Goal: Task Accomplishment & Management: Use online tool/utility

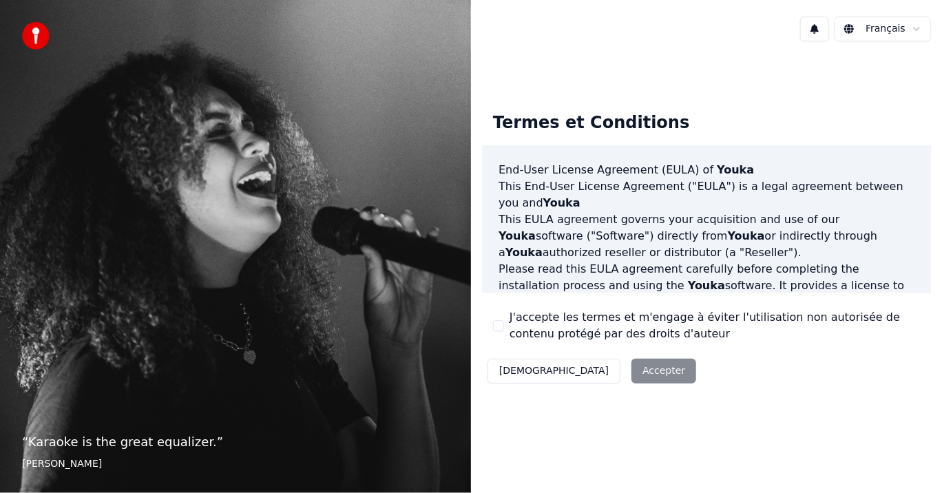
click at [584, 372] on div "Décliner Accepter" at bounding box center [592, 371] width 220 height 36
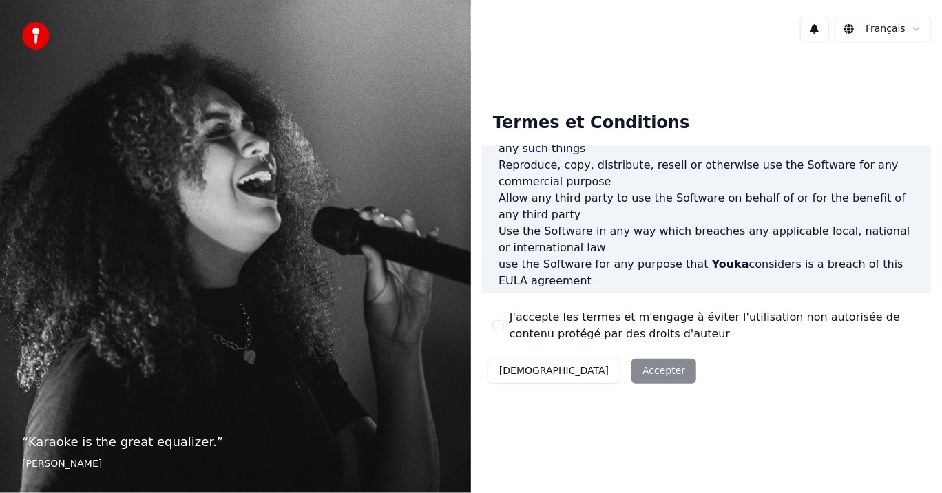
scroll to position [757, 0]
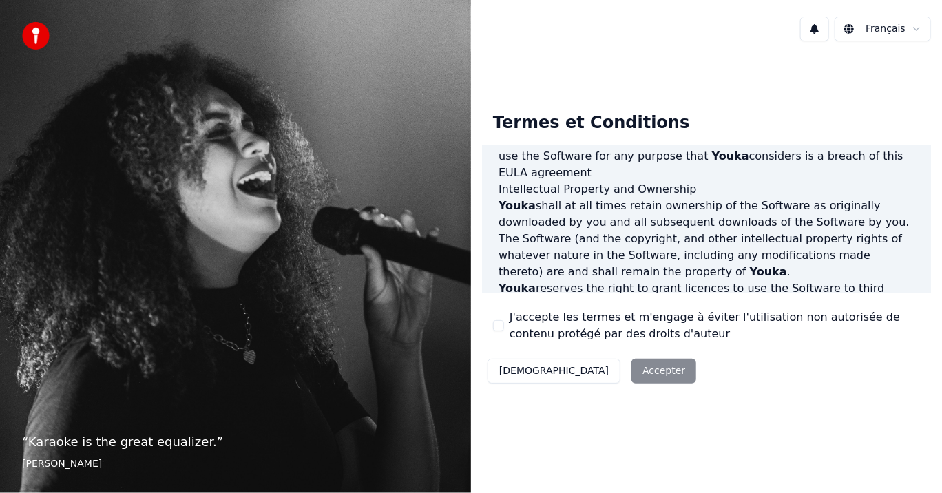
click at [501, 318] on div "J'accepte les termes et m'engage à éviter l'utilisation non autorisée de conten…" at bounding box center [706, 325] width 427 height 33
click at [504, 317] on div "J'accepte les termes et m'engage à éviter l'utilisation non autorisée de conten…" at bounding box center [706, 325] width 427 height 33
click at [499, 328] on button "J'accepte les termes et m'engage à éviter l'utilisation non autorisée de conten…" at bounding box center [498, 325] width 11 height 11
click at [631, 372] on button "Accepter" at bounding box center [663, 371] width 65 height 25
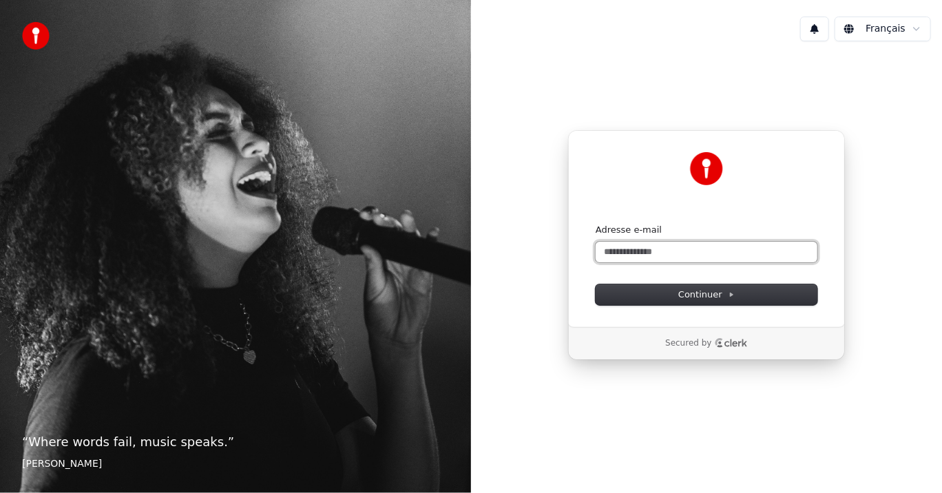
click at [683, 253] on input "Adresse e-mail" at bounding box center [706, 252] width 222 height 21
type input "*"
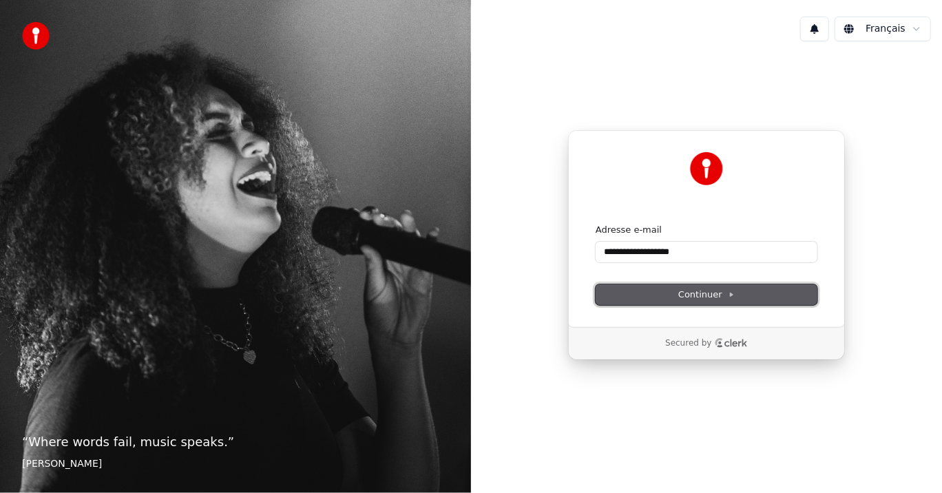
click at [697, 291] on span "Continuer" at bounding box center [706, 294] width 56 height 12
type input "**********"
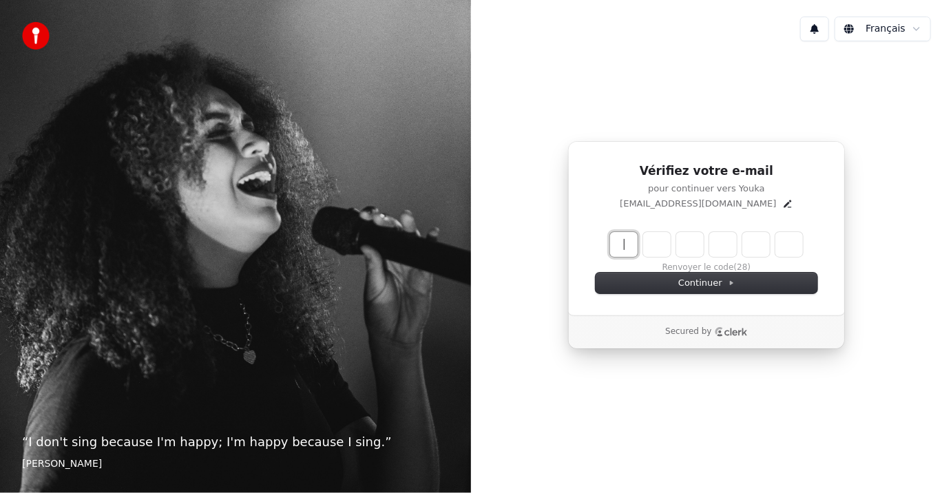
click at [915, 30] on html "“ I don't sing because I'm happy; I'm happy because I sing. ” William James Fra…" at bounding box center [471, 246] width 942 height 493
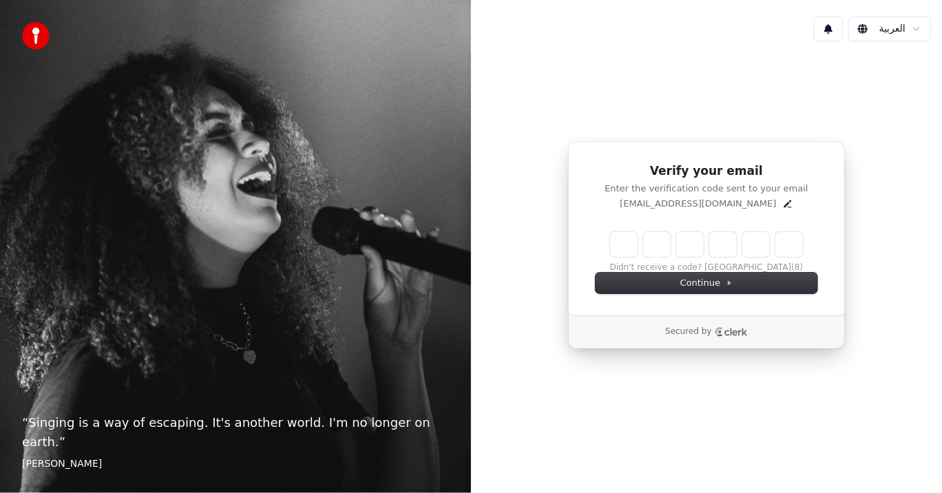
click at [631, 247] on input "Enter verification code" at bounding box center [720, 244] width 220 height 25
type input "******"
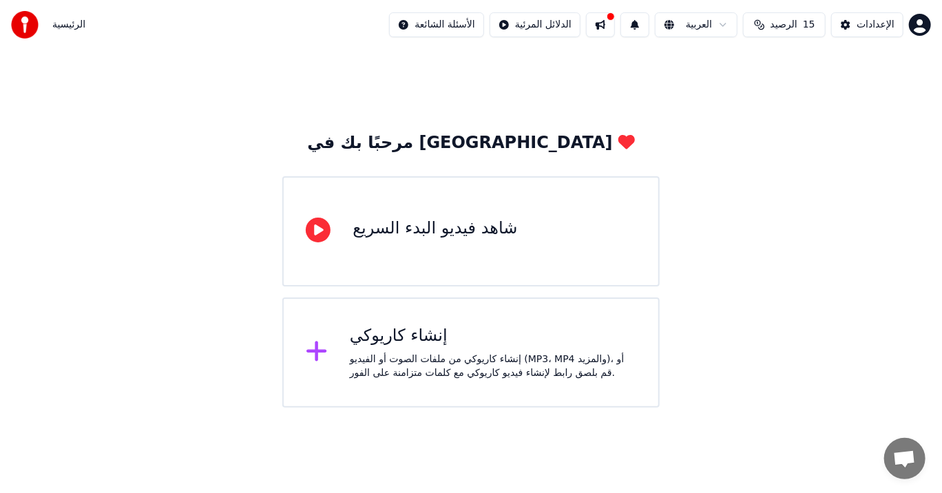
click at [319, 352] on icon at bounding box center [317, 351] width 20 height 20
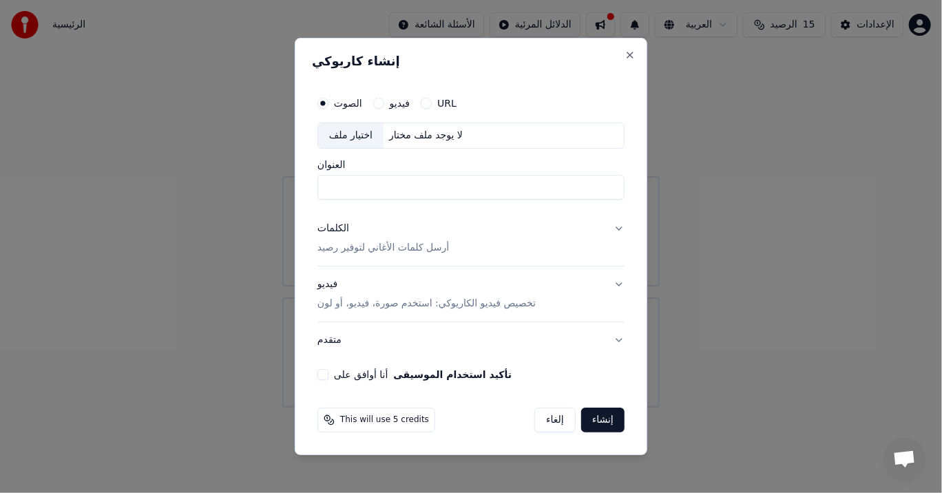
click at [449, 189] on input "العنوان" at bounding box center [470, 187] width 307 height 25
type input "********"
click at [394, 370] on button "تأكيد استخدام الموسيقى" at bounding box center [453, 375] width 118 height 10
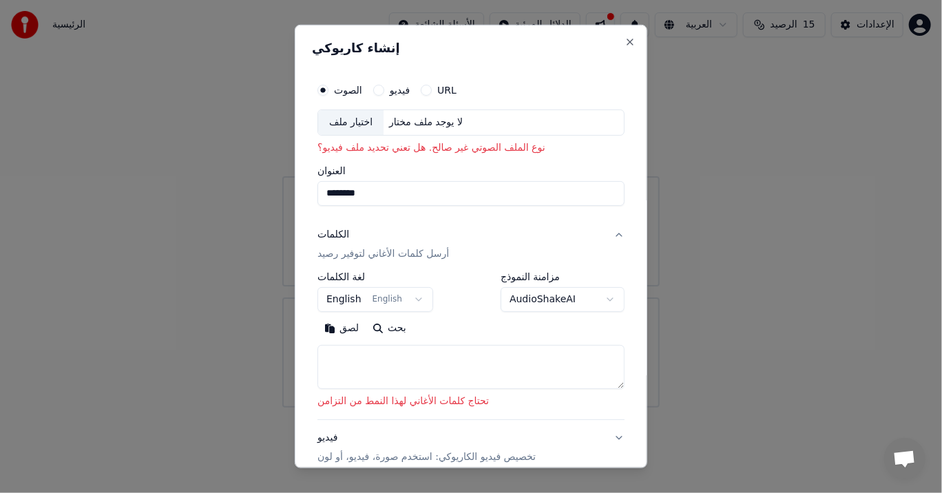
drag, startPoint x: 361, startPoint y: 193, endPoint x: 321, endPoint y: 196, distance: 40.7
click at [321, 196] on input "********" at bounding box center [470, 193] width 307 height 25
click at [413, 125] on div "لا يوجد ملف مختار" at bounding box center [425, 123] width 85 height 14
click at [369, 191] on input "********" at bounding box center [470, 193] width 307 height 25
drag, startPoint x: 370, startPoint y: 194, endPoint x: 303, endPoint y: 194, distance: 66.8
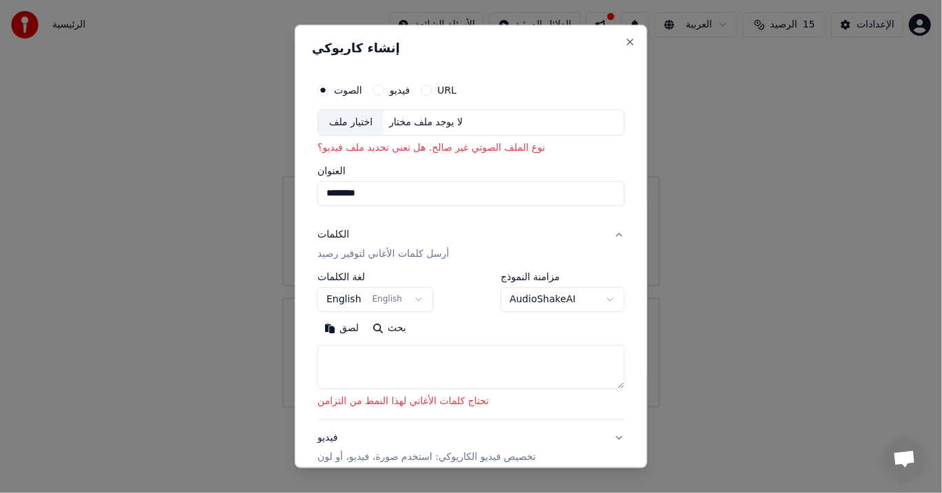
click at [303, 194] on div "**********" at bounding box center [471, 246] width 352 height 443
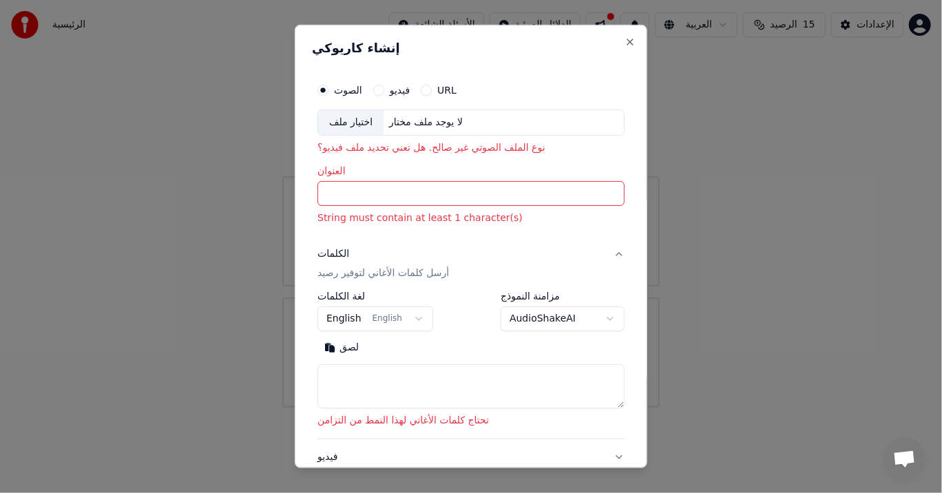
click at [394, 193] on input "العنوان" at bounding box center [470, 193] width 307 height 25
click at [412, 320] on button "English English" at bounding box center [375, 318] width 116 height 25
click at [425, 320] on button "Afrikaans Afrikaans" at bounding box center [384, 318] width 134 height 25
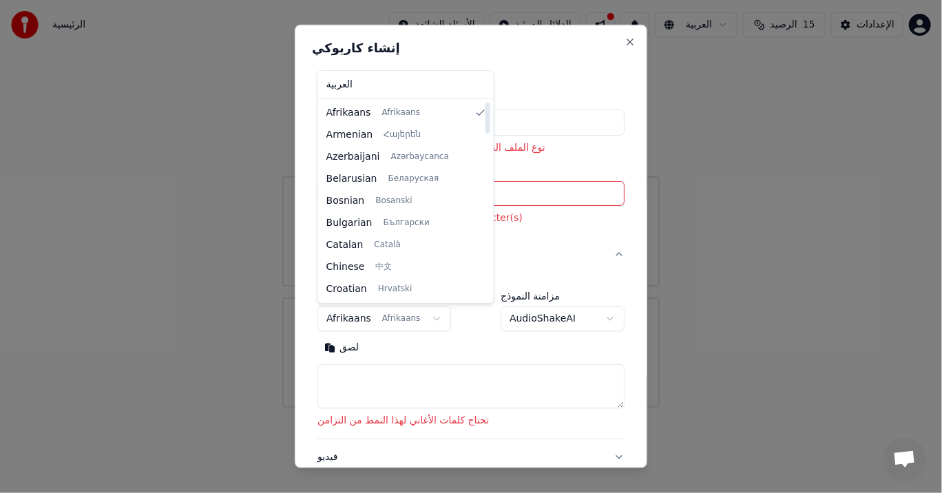
select select "**"
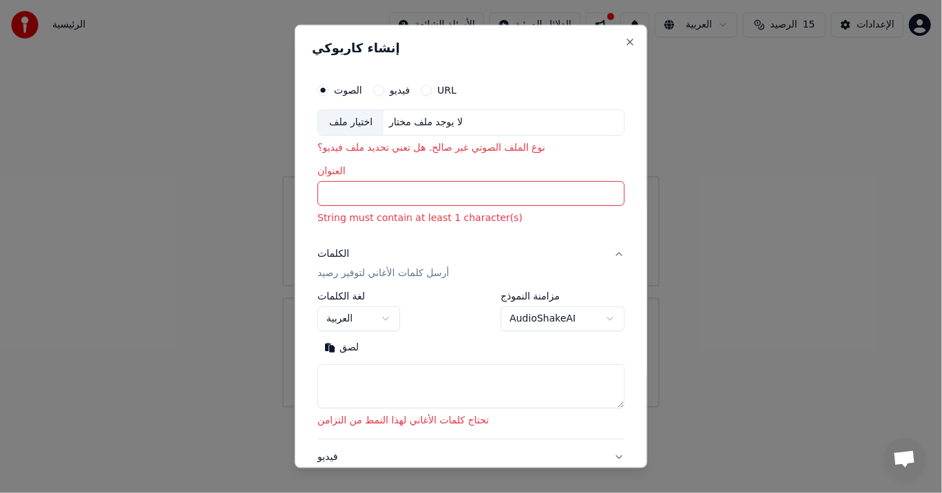
click at [378, 89] on button "فيديو" at bounding box center [378, 90] width 11 height 11
click at [428, 87] on button "URL" at bounding box center [426, 90] width 11 height 11
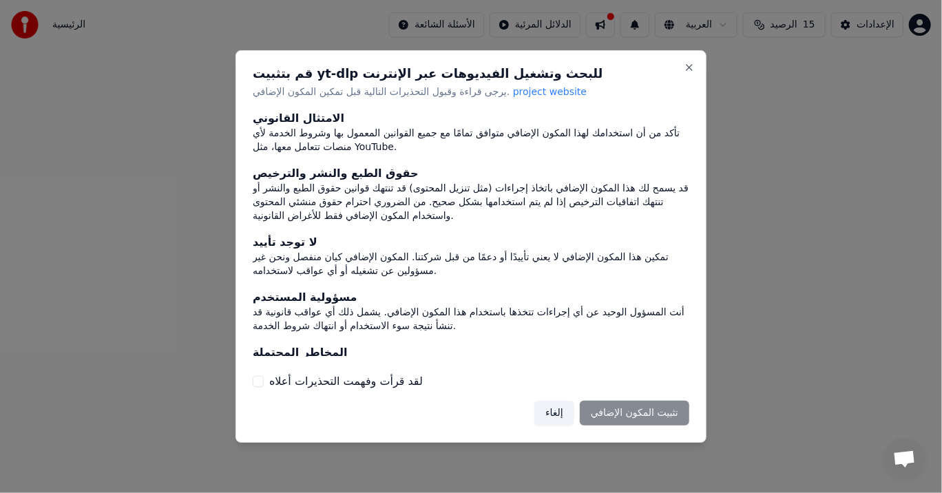
click at [627, 413] on div "إلغاء تثبيت المكون الإضافي" at bounding box center [611, 413] width 155 height 25
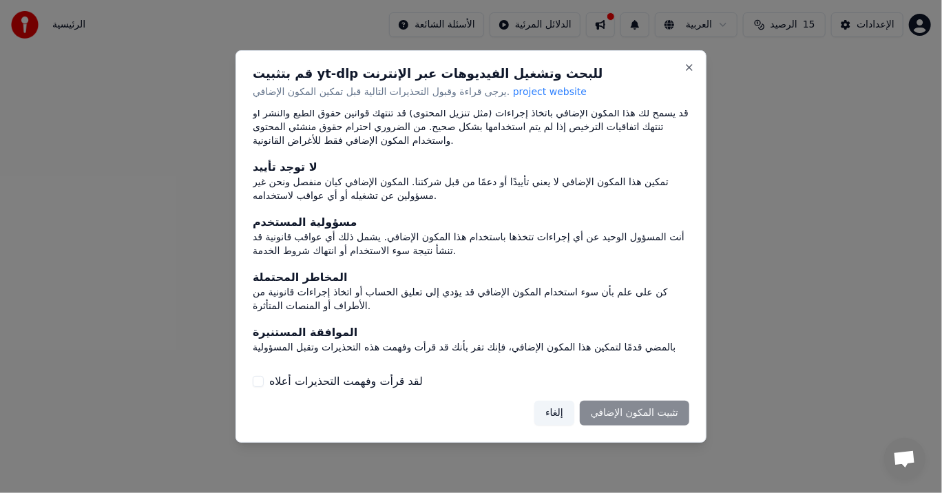
scroll to position [86, 0]
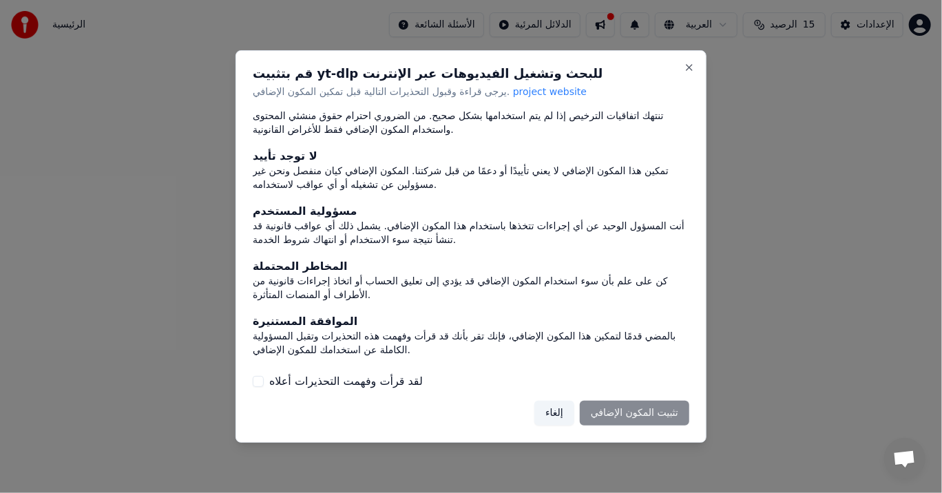
click at [626, 415] on div "إلغاء تثبيت المكون الإضافي" at bounding box center [611, 413] width 155 height 25
click at [615, 410] on div "إلغاء تثبيت المكون الإضافي" at bounding box center [611, 413] width 155 height 25
click at [257, 379] on button "لقد قرأت وفهمت التحذيرات أعلاه" at bounding box center [258, 381] width 11 height 11
click at [627, 418] on button "تثبيت المكون الإضافي" at bounding box center [634, 413] width 109 height 25
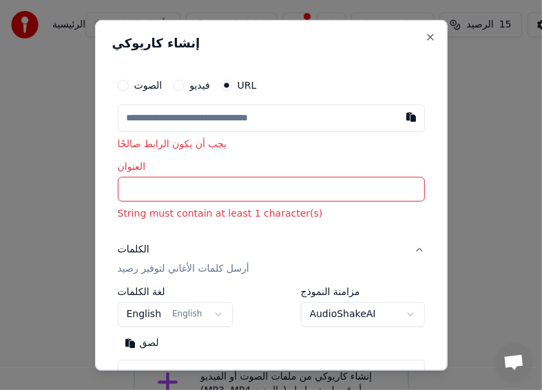
click at [246, 194] on input "العنوان" at bounding box center [271, 189] width 307 height 25
paste input "**********"
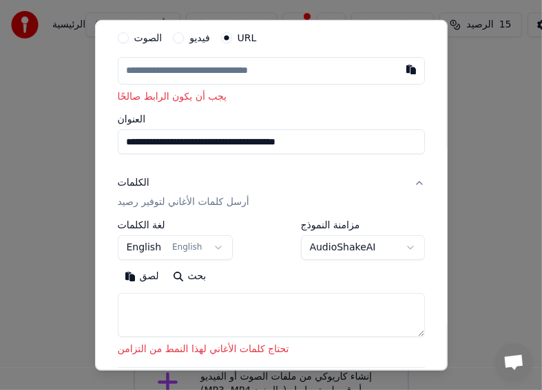
scroll to position [69, 0]
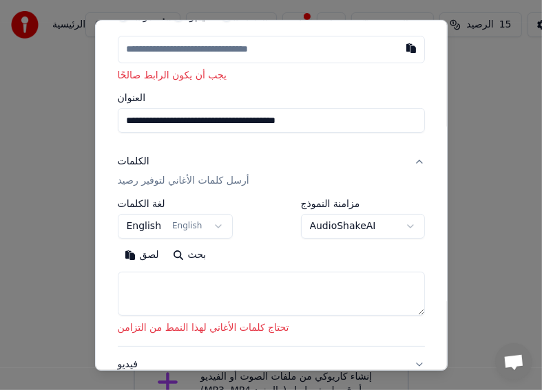
type input "**********"
click at [188, 226] on button "English English" at bounding box center [176, 226] width 116 height 25
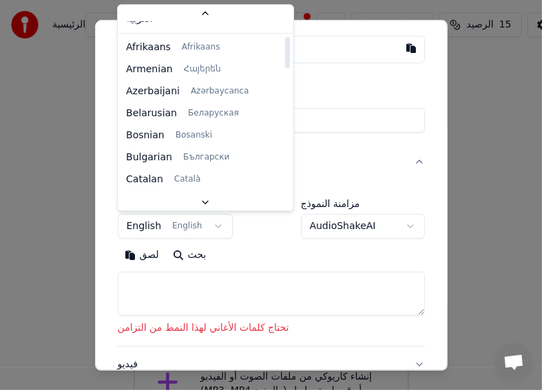
scroll to position [0, 0]
select select "**"
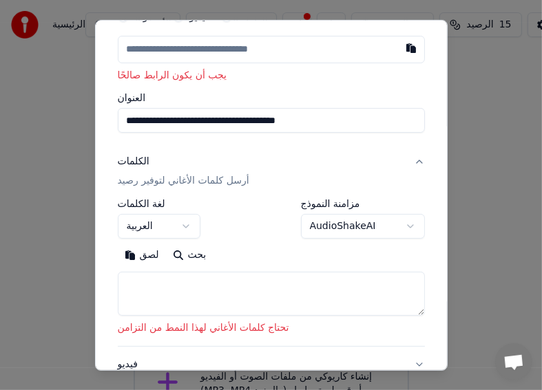
click at [246, 283] on textarea at bounding box center [271, 294] width 307 height 44
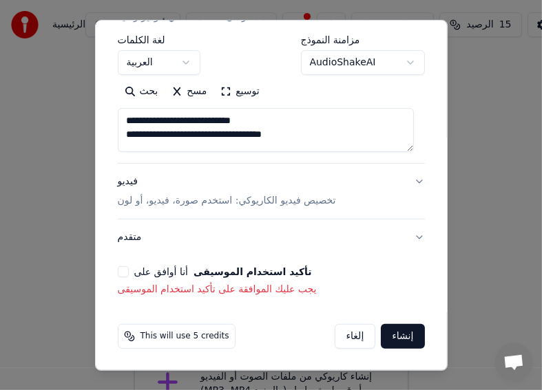
drag, startPoint x: 125, startPoint y: 131, endPoint x: 263, endPoint y: 117, distance: 138.3
click at [263, 117] on textarea "**********" at bounding box center [266, 130] width 296 height 44
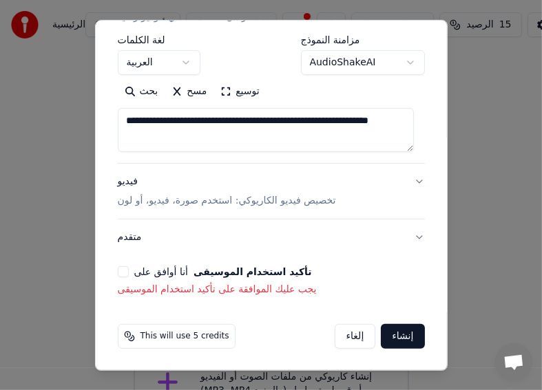
click at [125, 121] on textarea "**********" at bounding box center [266, 130] width 296 height 44
click at [141, 137] on textarea "**********" at bounding box center [266, 130] width 296 height 44
click at [214, 142] on textarea "**********" at bounding box center [266, 130] width 296 height 44
click at [153, 137] on textarea "**********" at bounding box center [266, 130] width 296 height 44
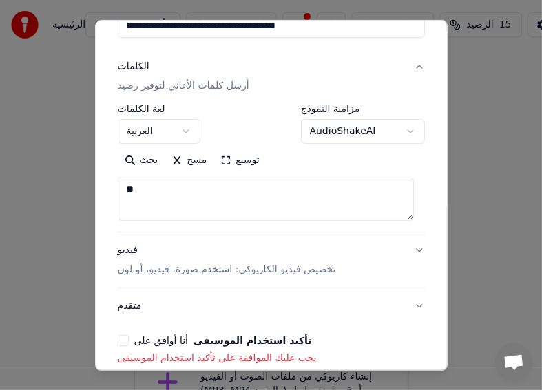
type textarea "*"
click at [426, 97] on div "**********" at bounding box center [271, 194] width 352 height 351
click at [125, 193] on textarea "**********" at bounding box center [266, 199] width 296 height 44
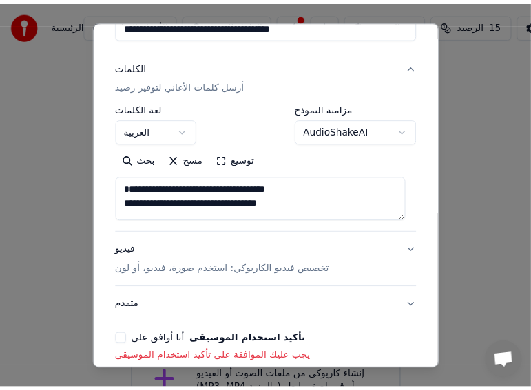
scroll to position [3, 0]
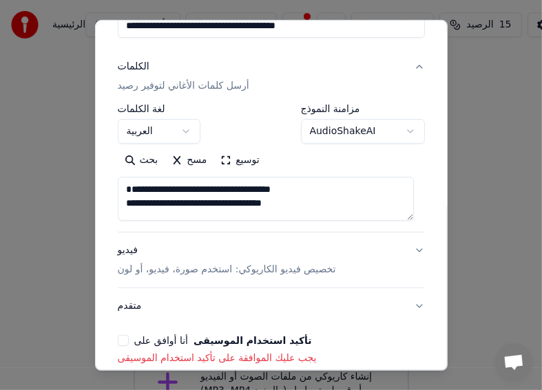
type textarea "**********"
drag, startPoint x: 454, startPoint y: 93, endPoint x: 292, endPoint y: 178, distance: 183.2
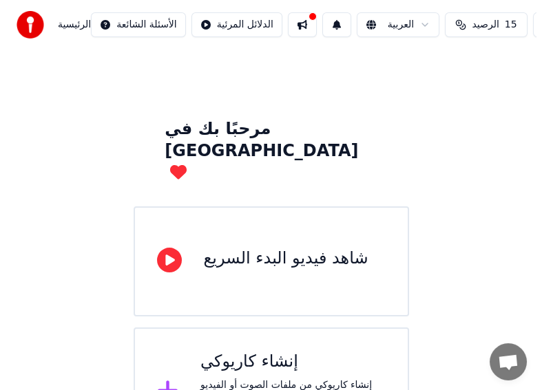
scroll to position [21, 0]
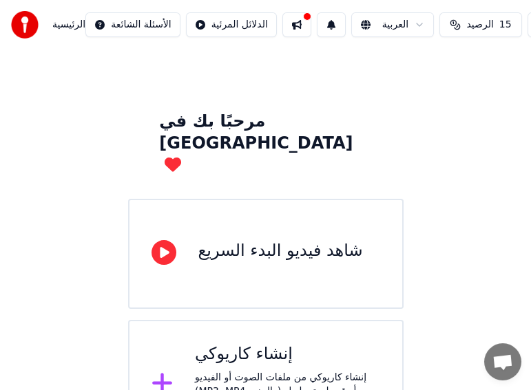
click at [160, 374] on icon at bounding box center [162, 384] width 20 height 20
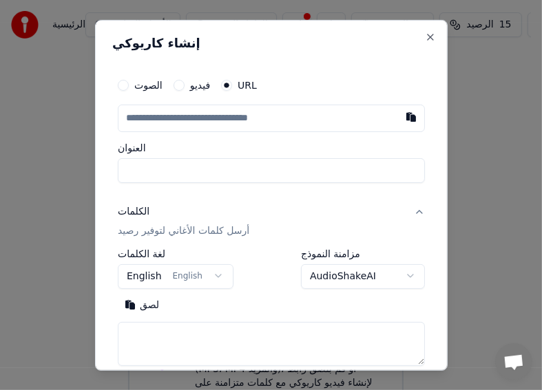
click at [248, 120] on input "text" at bounding box center [271, 118] width 307 height 28
click at [180, 83] on button "فيديو" at bounding box center [178, 84] width 11 height 11
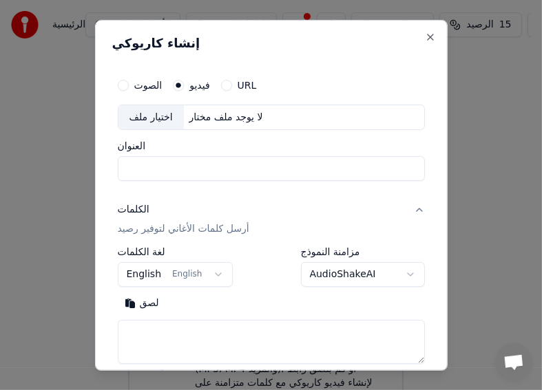
click at [120, 84] on button "الصوت" at bounding box center [123, 84] width 11 height 11
click at [227, 167] on input "العنوان" at bounding box center [271, 168] width 307 height 25
paste input "**********"
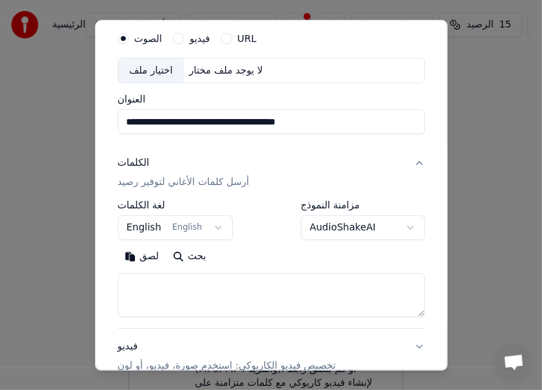
scroll to position [69, 0]
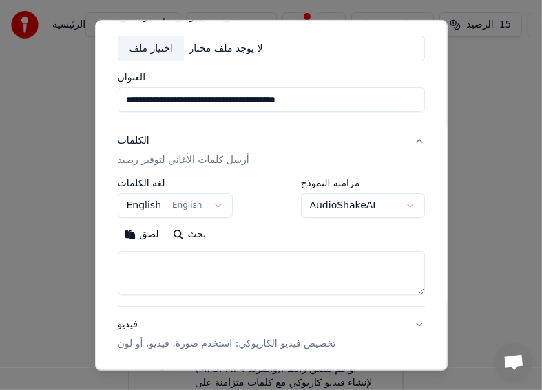
type input "**********"
click at [182, 204] on button "English English" at bounding box center [176, 205] width 116 height 25
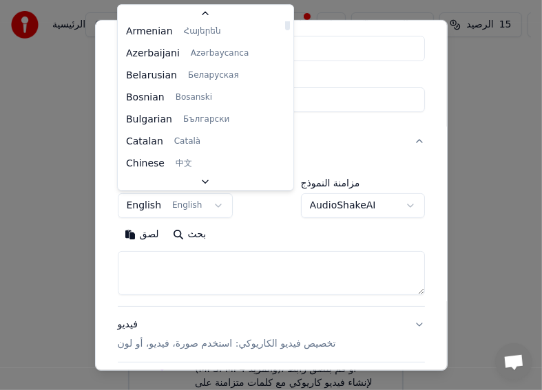
scroll to position [0, 0]
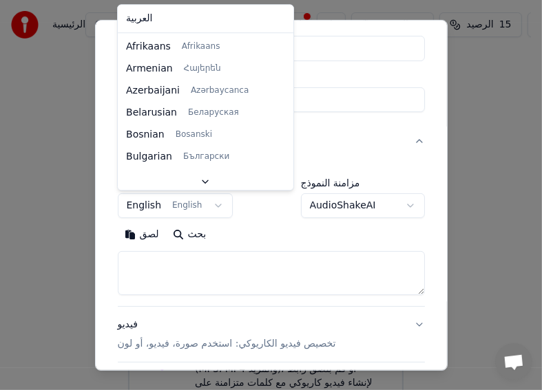
select select "**"
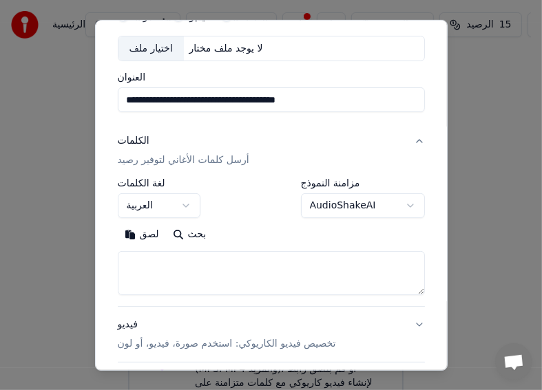
click at [232, 267] on textarea at bounding box center [271, 273] width 307 height 44
drag, startPoint x: 530, startPoint y: 164, endPoint x: 314, endPoint y: 234, distance: 227.0
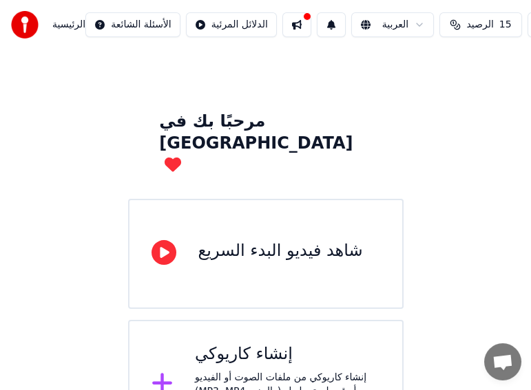
click at [524, 182] on div "مرحبًا بك في [GEOGRAPHIC_DATA] شاهد فيديو البدء السريع إنشاء كاريوكي إنشاء كاري…" at bounding box center [265, 238] width 531 height 421
click at [513, 242] on div "مرحبًا بك في [GEOGRAPHIC_DATA] شاهد فيديو البدء السريع إنشاء كاريوكي إنشاء كاري…" at bounding box center [265, 238] width 531 height 421
click at [166, 374] on icon at bounding box center [162, 384] width 20 height 20
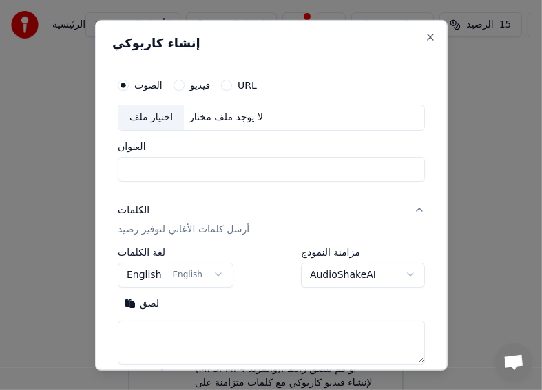
click at [178, 82] on button "فيديو" at bounding box center [178, 84] width 11 height 11
click at [182, 169] on input "العنوان" at bounding box center [271, 168] width 307 height 25
drag, startPoint x: 520, startPoint y: 238, endPoint x: 328, endPoint y: 185, distance: 199.2
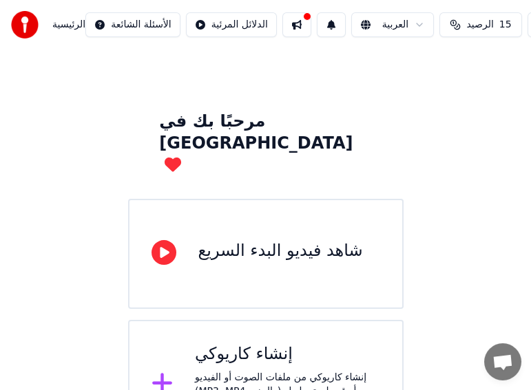
click at [161, 374] on icon at bounding box center [162, 384] width 20 height 20
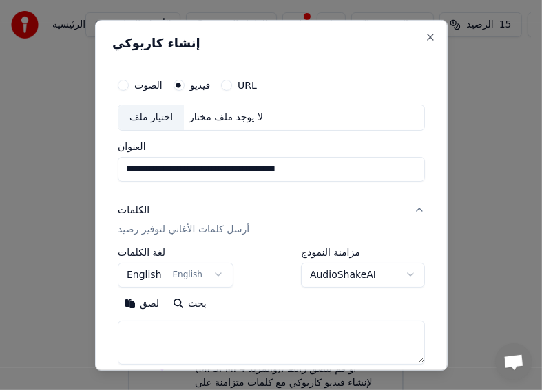
type input "**********"
click at [160, 271] on button "English English" at bounding box center [176, 274] width 116 height 25
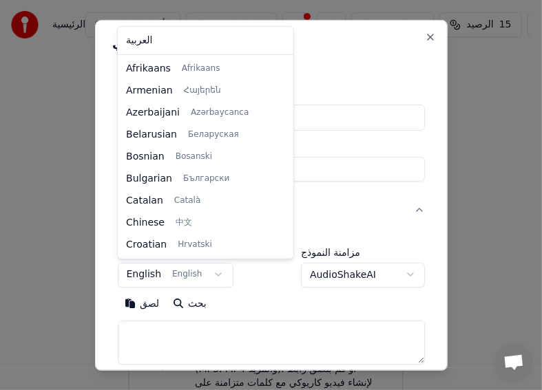
scroll to position [88, 0]
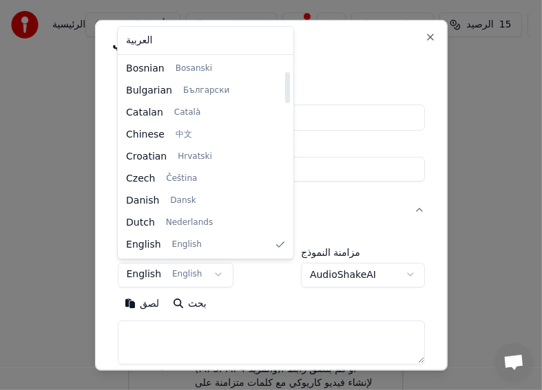
select select "**"
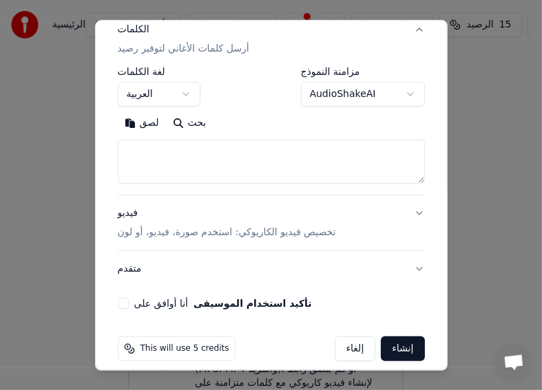
scroll to position [192, 0]
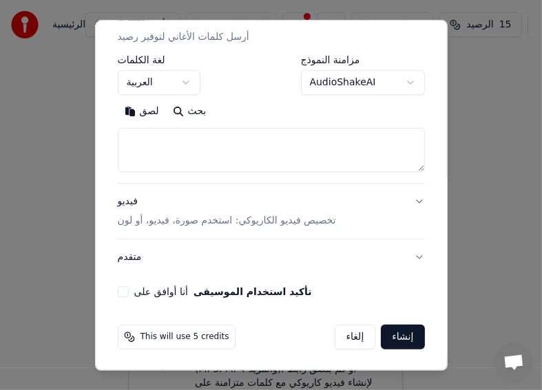
click at [210, 141] on textarea at bounding box center [271, 150] width 307 height 44
click at [344, 363] on div "**********" at bounding box center [271, 194] width 352 height 351
click at [191, 142] on textarea at bounding box center [271, 150] width 307 height 44
paste textarea "**********"
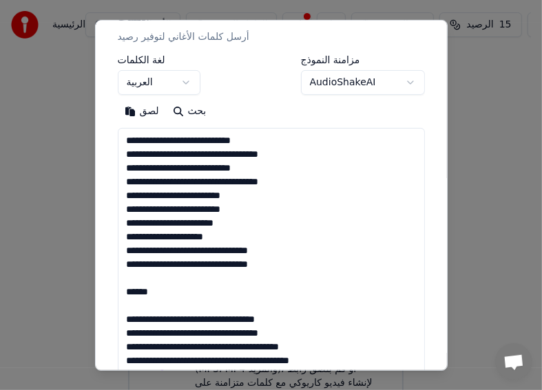
scroll to position [704, 0]
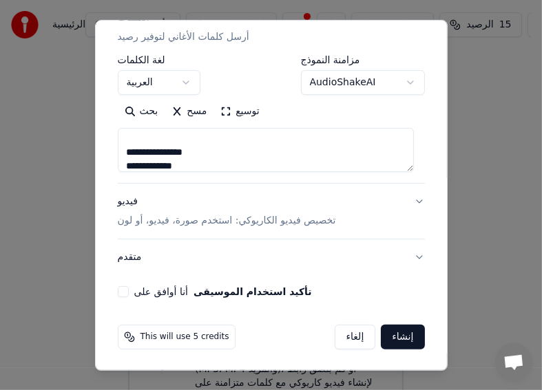
type textarea "**********"
click at [123, 290] on button "أنا أوافق على تأكيد استخدام الموسيقى" at bounding box center [123, 291] width 11 height 11
click at [387, 336] on button "إنشاء" at bounding box center [402, 337] width 43 height 25
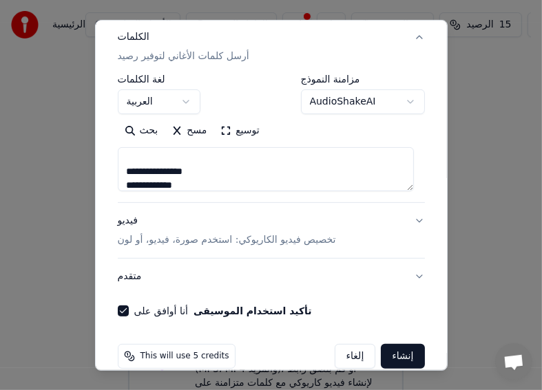
scroll to position [211, 0]
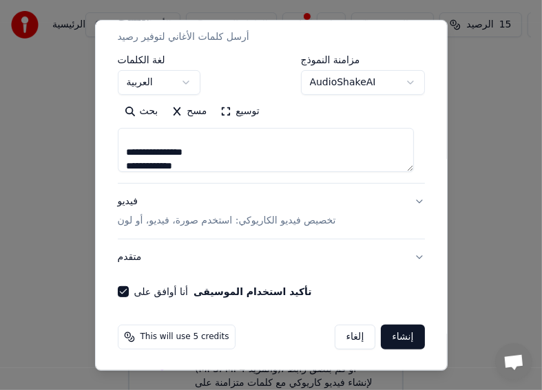
click at [390, 336] on button "إنشاء" at bounding box center [402, 337] width 43 height 25
click at [161, 335] on span "This will use 5 credits" at bounding box center [184, 337] width 89 height 11
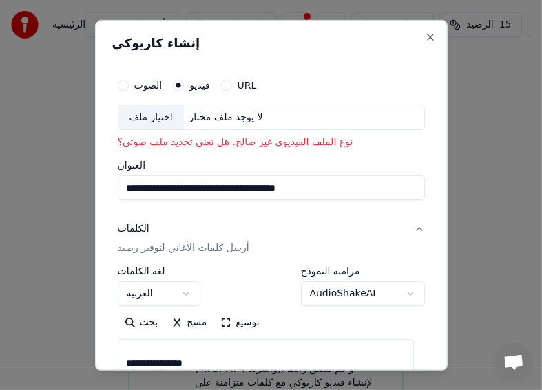
click at [122, 83] on button "الصوت" at bounding box center [123, 84] width 11 height 11
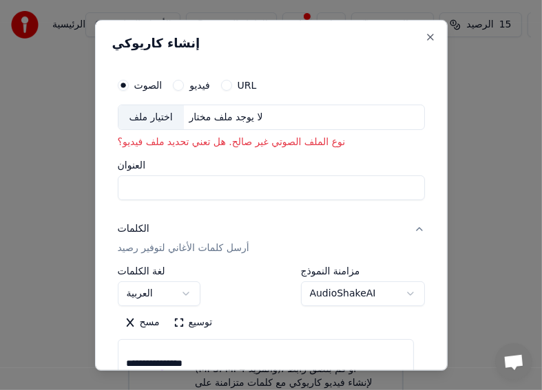
click at [178, 81] on button "فيديو" at bounding box center [178, 84] width 11 height 11
click at [230, 85] on button "URL" at bounding box center [226, 84] width 11 height 11
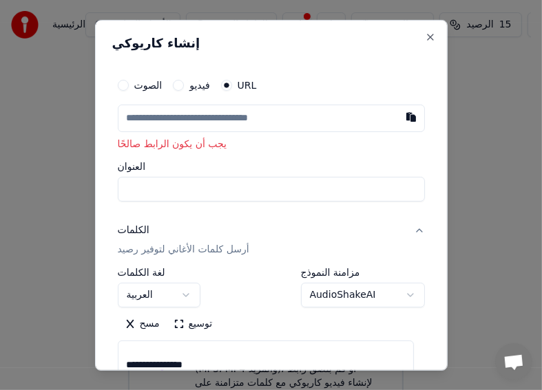
click at [198, 189] on input "العنوان" at bounding box center [271, 189] width 307 height 25
paste input "**********"
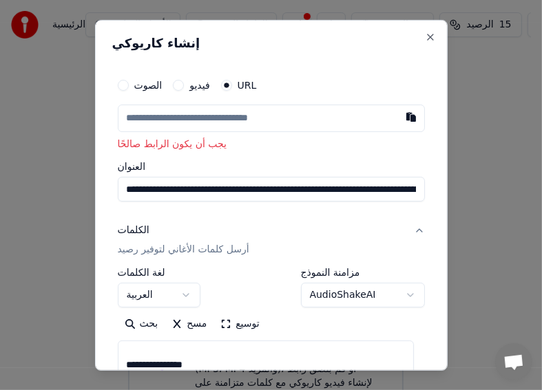
scroll to position [0, 5776]
type input "**********"
click at [180, 84] on button "فيديو" at bounding box center [178, 84] width 11 height 11
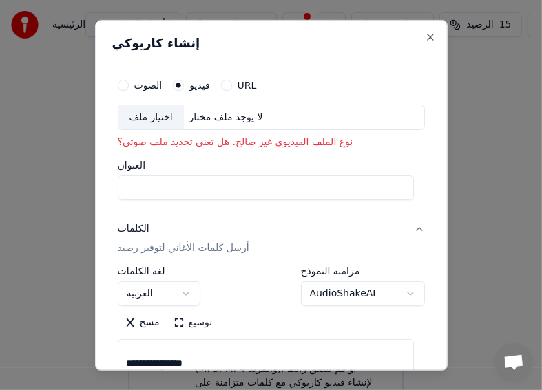
click at [229, 84] on button "URL" at bounding box center [226, 84] width 11 height 11
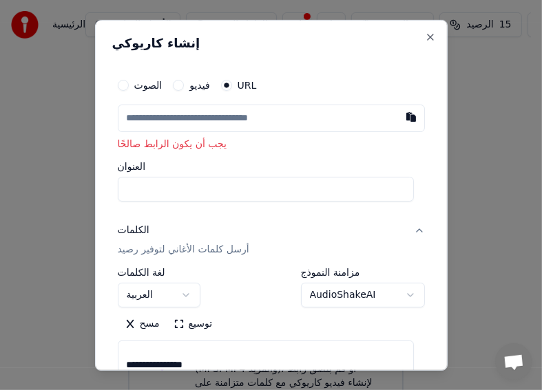
click at [424, 231] on div "**********" at bounding box center [271, 194] width 352 height 351
click at [222, 190] on input "العنوان" at bounding box center [266, 189] width 296 height 25
paste input "**********"
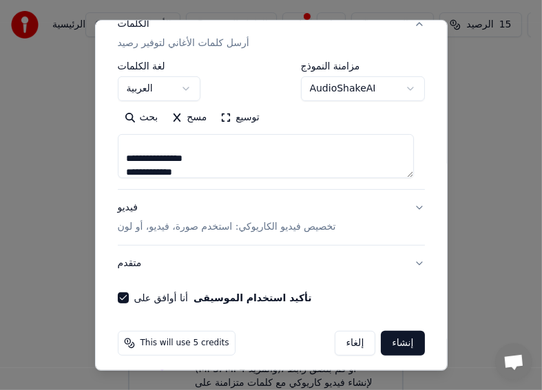
scroll to position [213, 0]
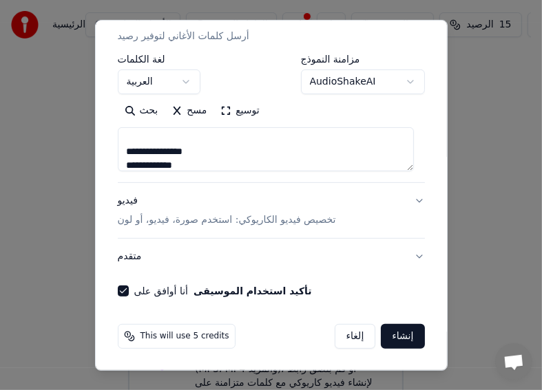
type input "**********"
click at [392, 334] on button "إنشاء" at bounding box center [402, 336] width 43 height 25
click at [407, 256] on button "متقدم" at bounding box center [271, 257] width 307 height 36
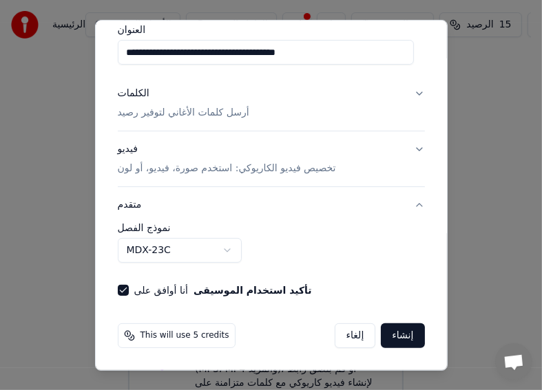
scroll to position [136, 0]
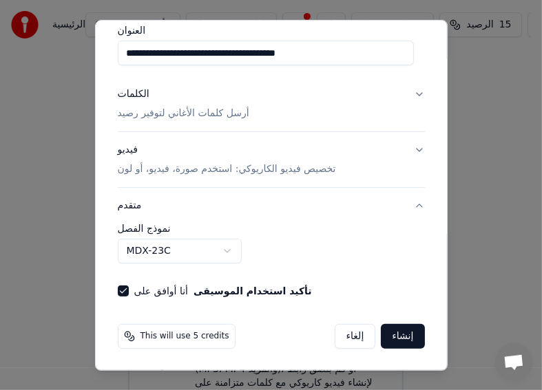
click at [229, 251] on button "MDX-23C" at bounding box center [180, 251] width 124 height 25
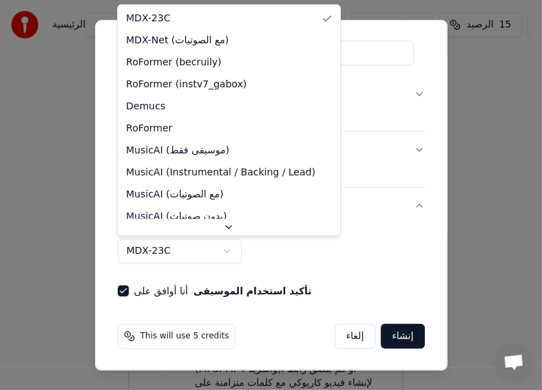
select select "**********"
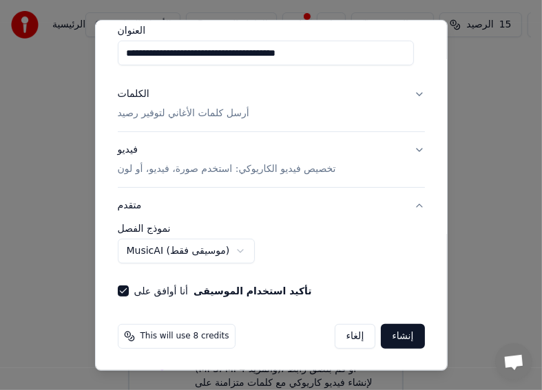
click at [390, 335] on button "إنشاء" at bounding box center [402, 336] width 43 height 25
click at [391, 334] on button "إنشاء" at bounding box center [402, 336] width 43 height 25
click at [409, 149] on button "فيديو تخصيص فيديو الكاريوكي: استخدم صورة، فيديو، أو لون" at bounding box center [271, 159] width 307 height 55
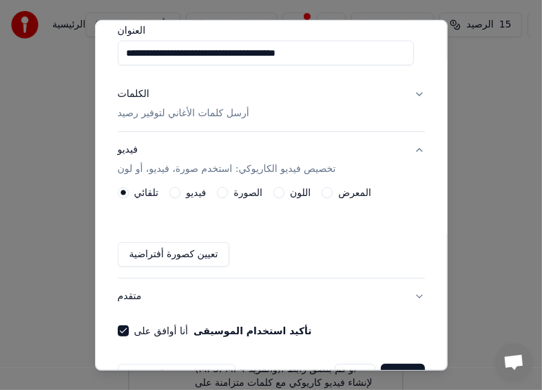
click at [202, 193] on label "فيديو" at bounding box center [196, 193] width 20 height 10
click at [180, 193] on button "فيديو" at bounding box center [174, 192] width 11 height 11
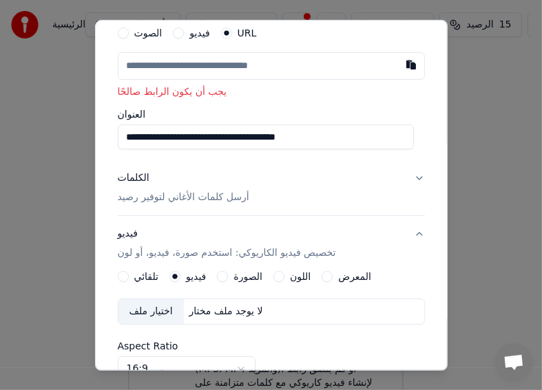
scroll to position [0, 0]
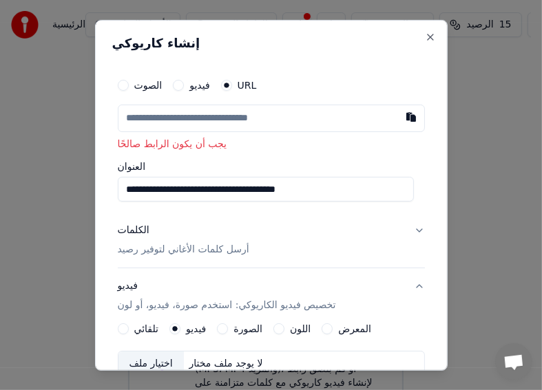
click at [299, 116] on input "text" at bounding box center [271, 118] width 307 height 28
paste input "**********"
type input "**********"
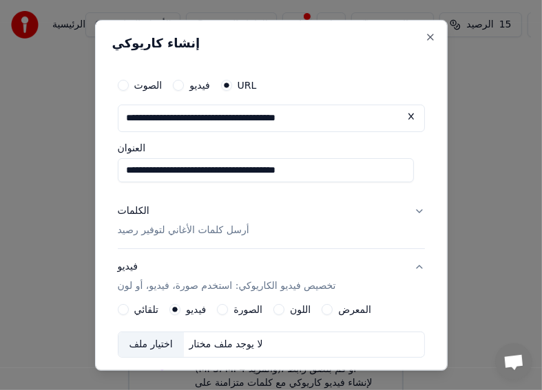
type input "**********"
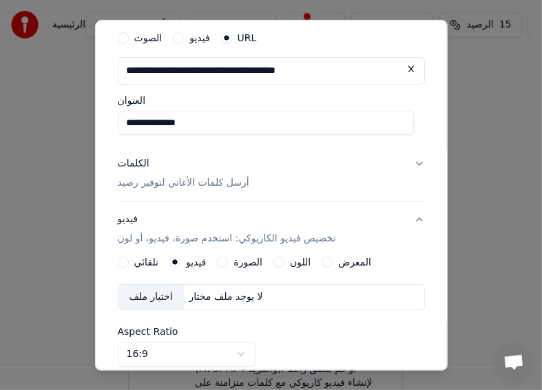
scroll to position [69, 0]
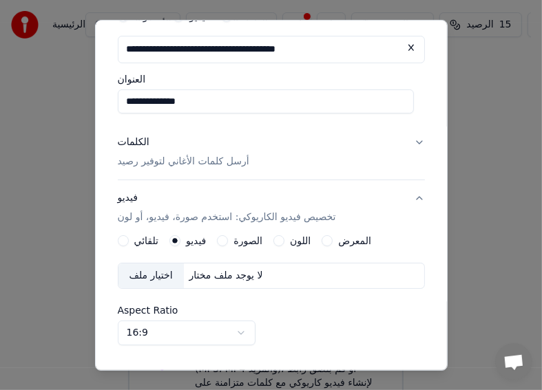
type input "**********"
click at [173, 162] on p "أرسل كلمات الأغاني لتوفير رصيد" at bounding box center [183, 162] width 131 height 14
type input "**********"
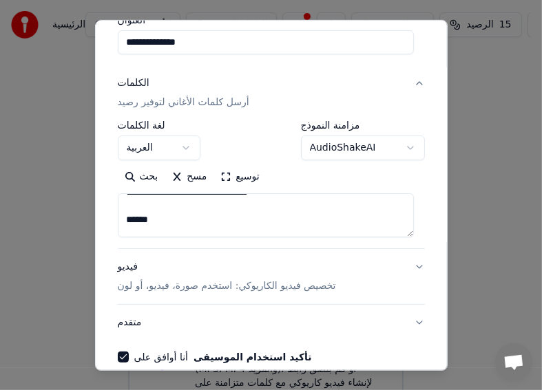
scroll to position [194, 0]
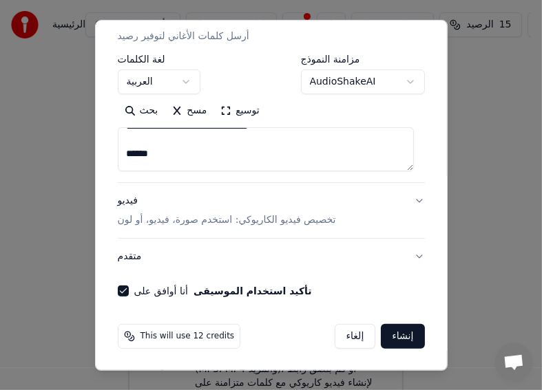
click at [391, 337] on button "إنشاء" at bounding box center [402, 336] width 43 height 25
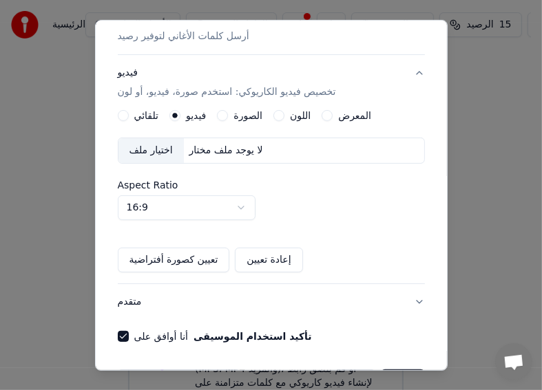
click at [160, 262] on button "تعيين كصورة أفتراضية" at bounding box center [174, 260] width 112 height 25
click at [267, 263] on button "إعادة تعيين" at bounding box center [268, 260] width 67 height 25
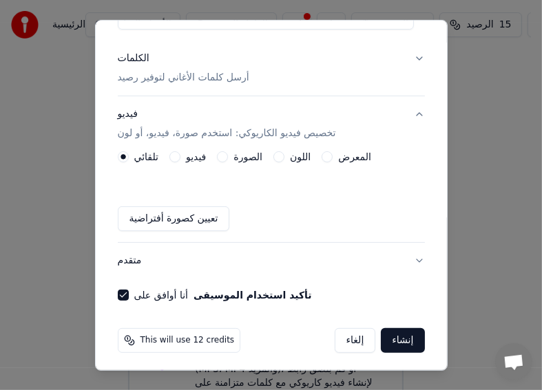
scroll to position [157, 0]
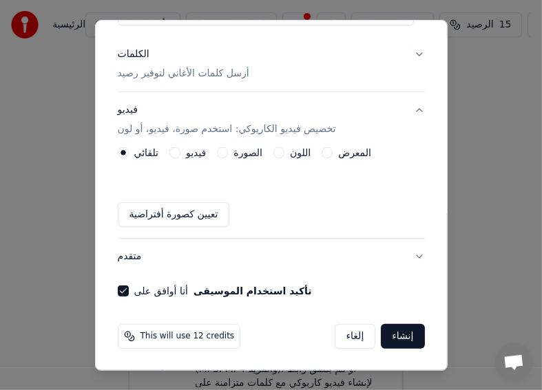
click at [279, 151] on button "اللون" at bounding box center [278, 152] width 11 height 11
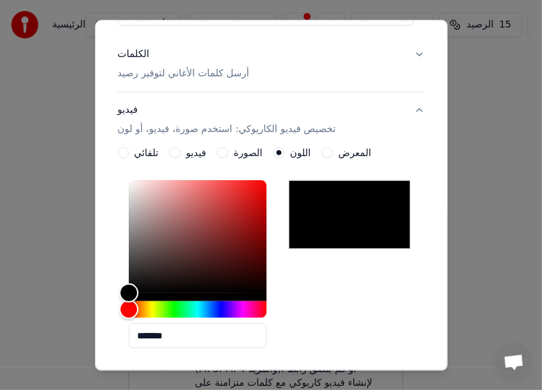
click at [328, 153] on button "المعرض" at bounding box center [326, 152] width 11 height 11
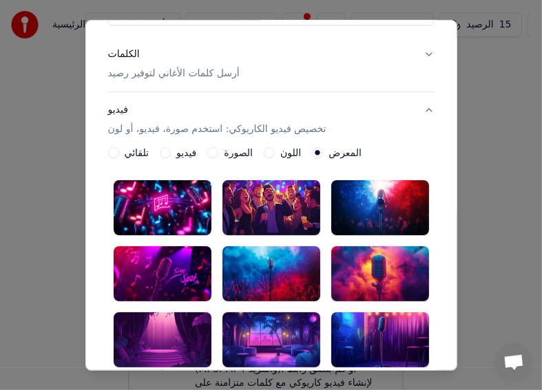
click at [158, 328] on div at bounding box center [163, 339] width 98 height 55
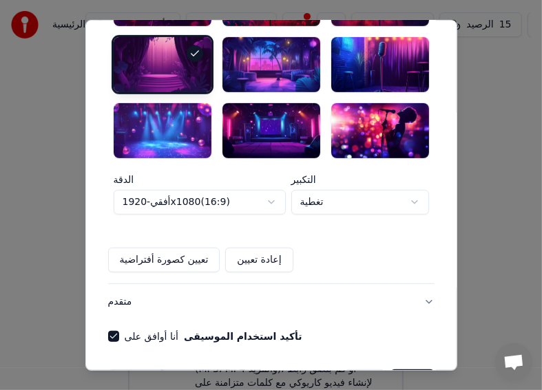
scroll to position [478, 0]
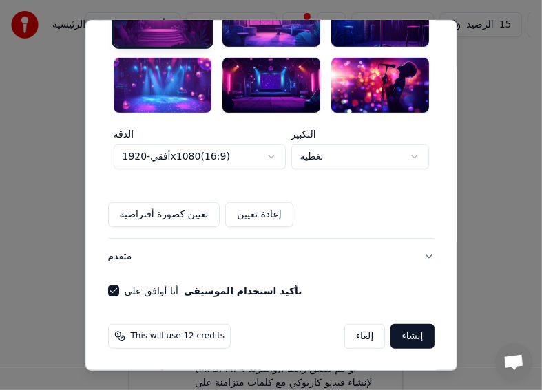
click at [409, 340] on button "إنشاء" at bounding box center [411, 336] width 43 height 25
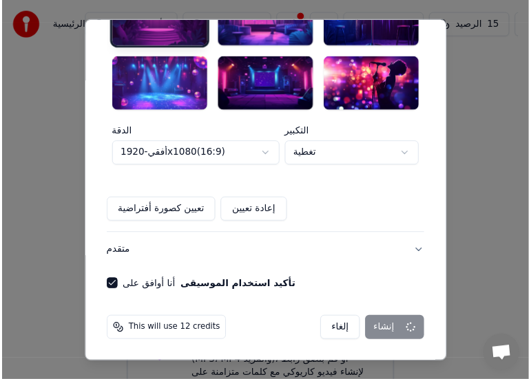
scroll to position [477, 0]
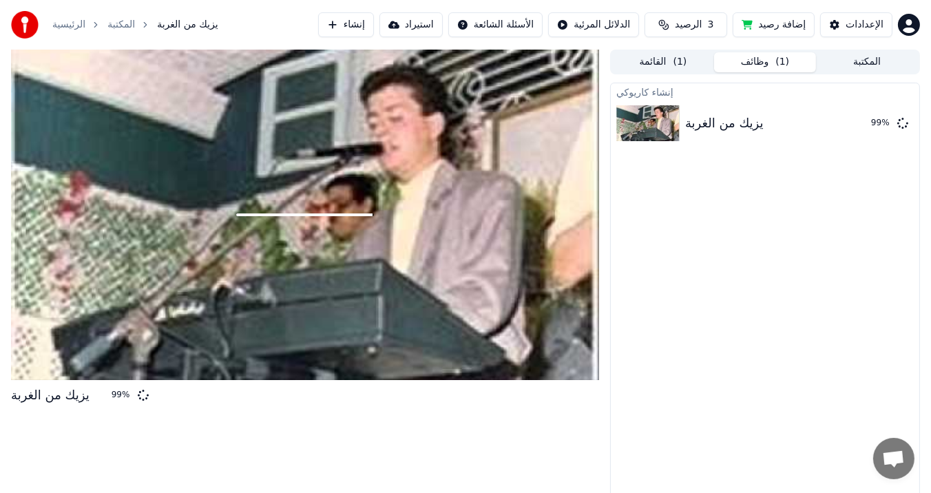
scroll to position [8, 0]
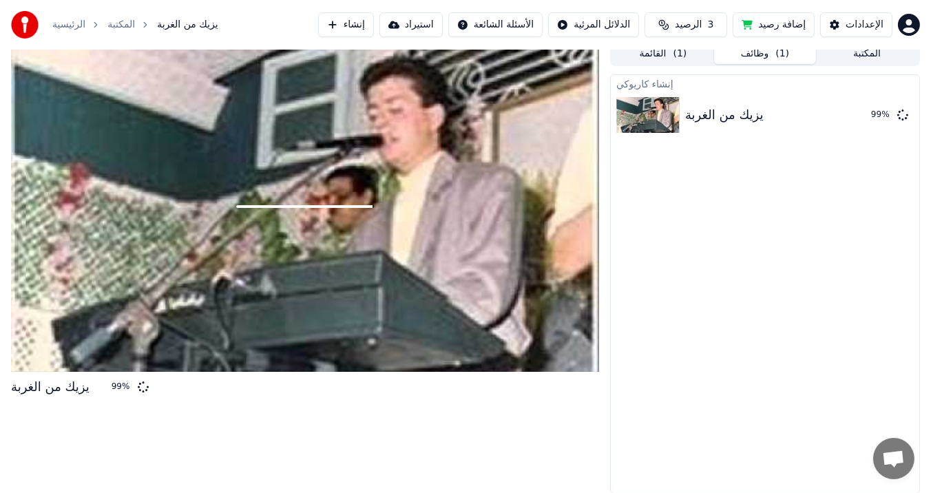
click at [360, 207] on div at bounding box center [305, 206] width 588 height 330
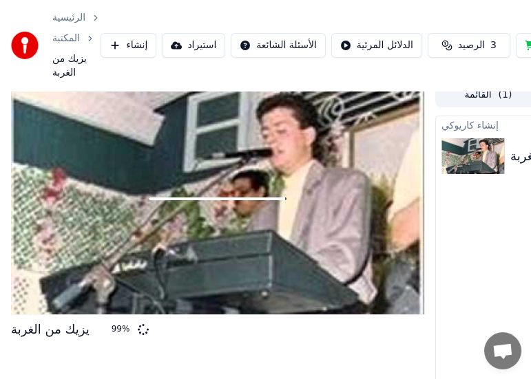
drag, startPoint x: 240, startPoint y: 1, endPoint x: 301, endPoint y: 28, distance: 66.9
click at [301, 28] on div "الرئيسية المكتبة يزيك من الغربة إنشاء استيراد الأسئلة الشائعة الدلائل المرئية ا…" at bounding box center [265, 45] width 531 height 91
click at [469, 47] on span "الرصيد" at bounding box center [471, 46] width 27 height 14
click at [460, 45] on span "الرصيد" at bounding box center [471, 46] width 27 height 14
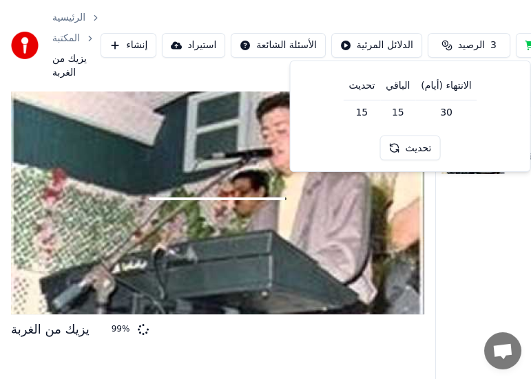
click at [374, 44] on html "الرئيسية المكتبة يزيك من الغربة إنشاء استيراد الأسئلة الشائعة الدلائل المرئية ا…" at bounding box center [265, 181] width 531 height 379
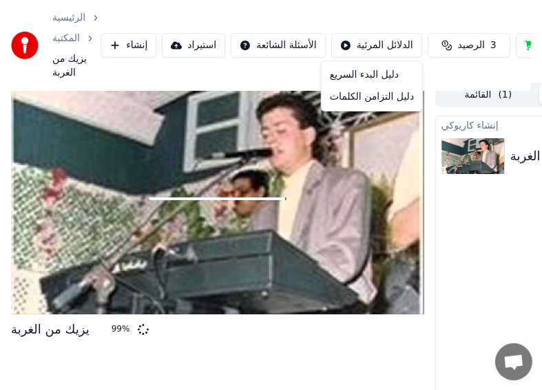
click at [280, 42] on html "الرئيسية المكتبة يزيك من الغربة إنشاء استيراد الأسئلة الشائعة الدلائل المرئية ا…" at bounding box center [271, 187] width 542 height 390
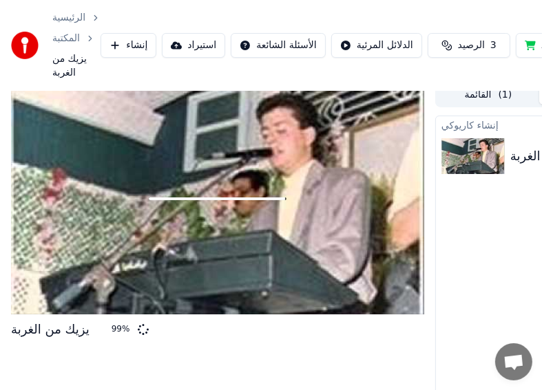
click at [280, 42] on html "الرئيسية المكتبة يزيك من الغربة إنشاء استيراد الأسئلة الشائعة الدلائل المرئية ا…" at bounding box center [271, 187] width 542 height 390
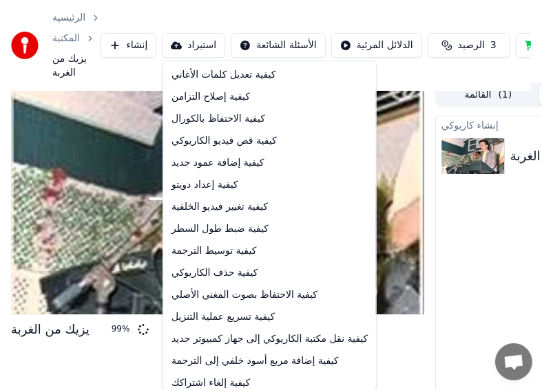
click at [471, 18] on html "الرئيسية المكتبة يزيك من الغربة إنشاء استيراد الأسئلة الشائعة الدلائل المرئية ا…" at bounding box center [271, 187] width 542 height 390
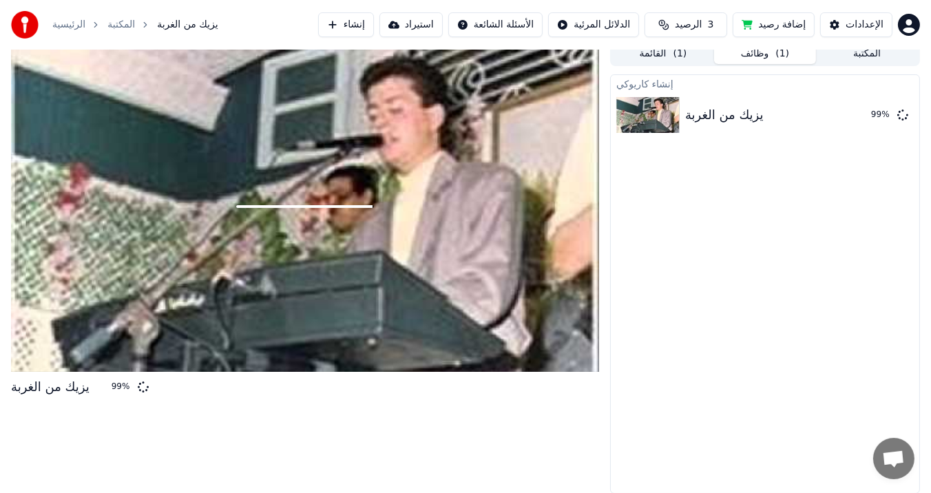
click at [758, 55] on button "وظائف ( 1 )" at bounding box center [765, 54] width 102 height 20
click at [664, 56] on button "القائمة ( 1 )" at bounding box center [663, 54] width 102 height 20
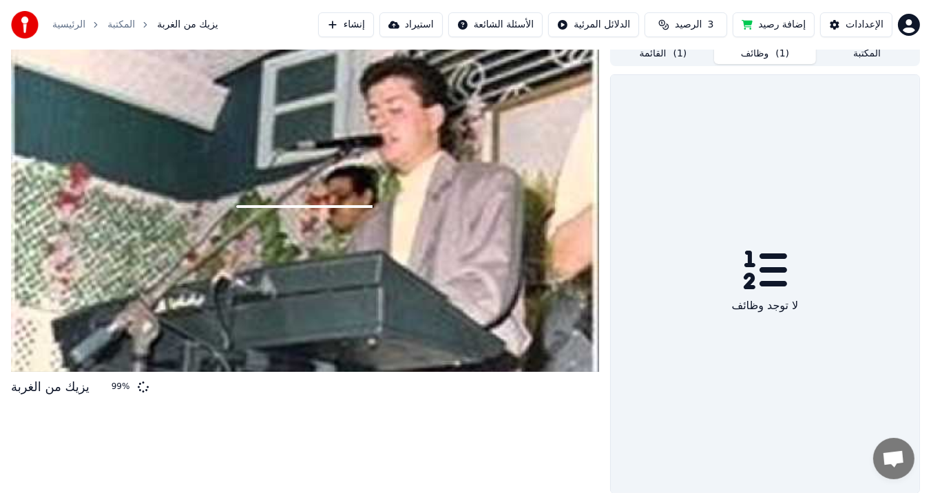
click at [745, 55] on button "وظائف ( 1 )" at bounding box center [765, 54] width 102 height 20
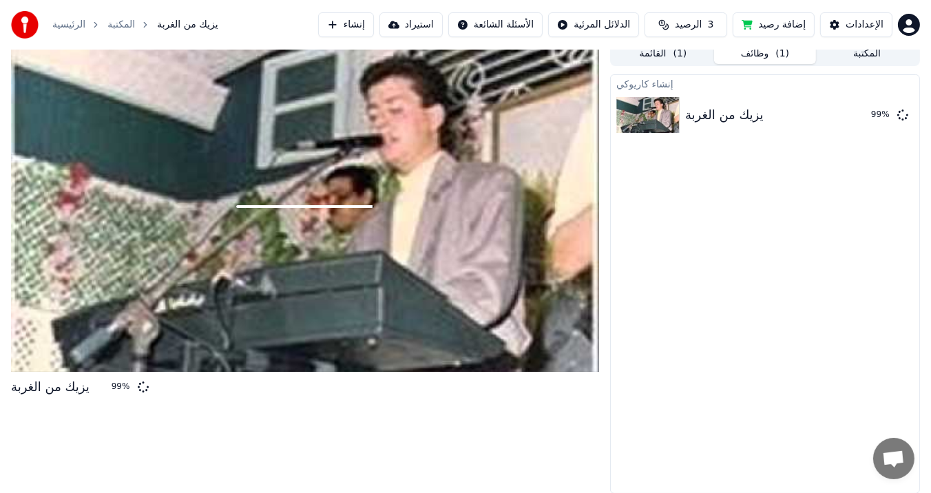
click at [854, 56] on button "المكتبة" at bounding box center [867, 54] width 102 height 20
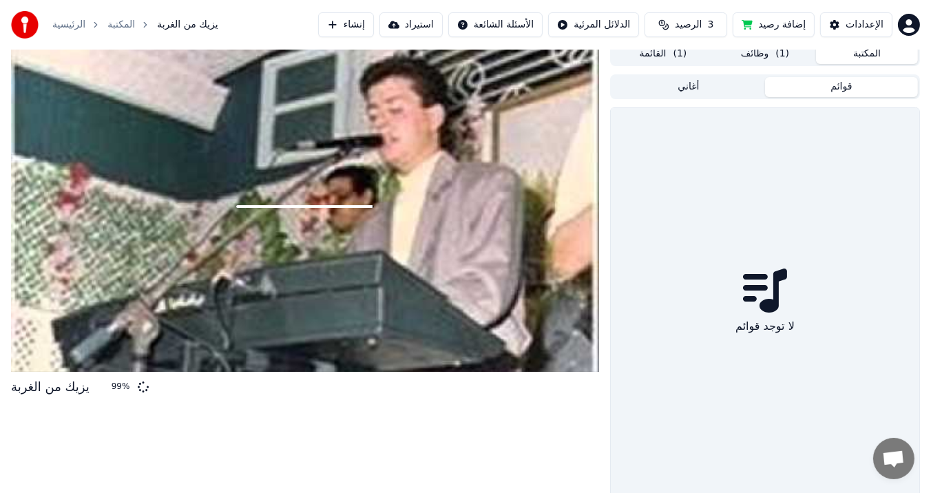
click at [838, 87] on button "قوائم" at bounding box center [841, 87] width 153 height 20
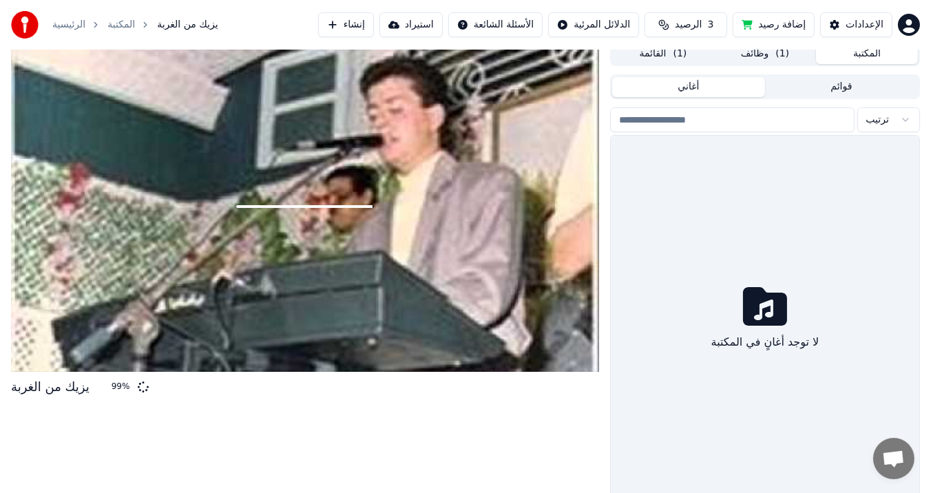
click at [730, 85] on button "أغاني" at bounding box center [688, 87] width 153 height 20
click at [765, 54] on button "وظائف ( 1 )" at bounding box center [765, 54] width 102 height 20
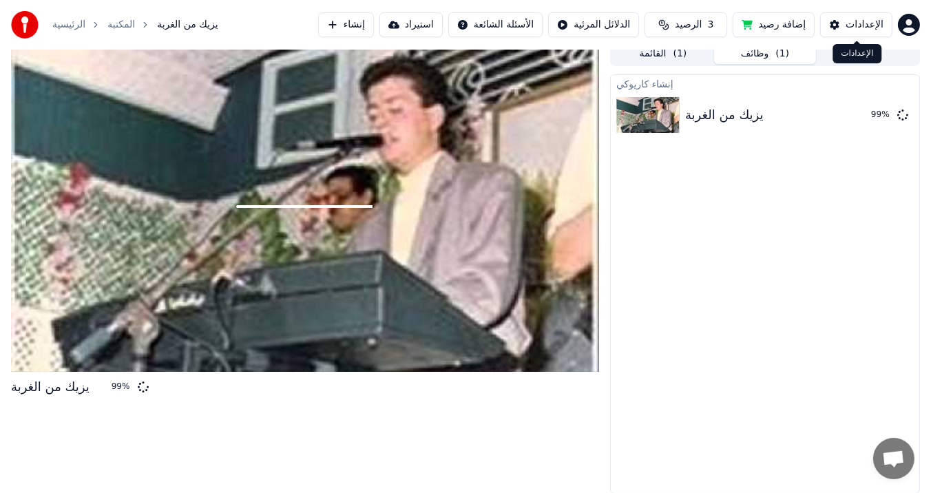
click at [858, 24] on div "الإعدادات" at bounding box center [864, 25] width 38 height 14
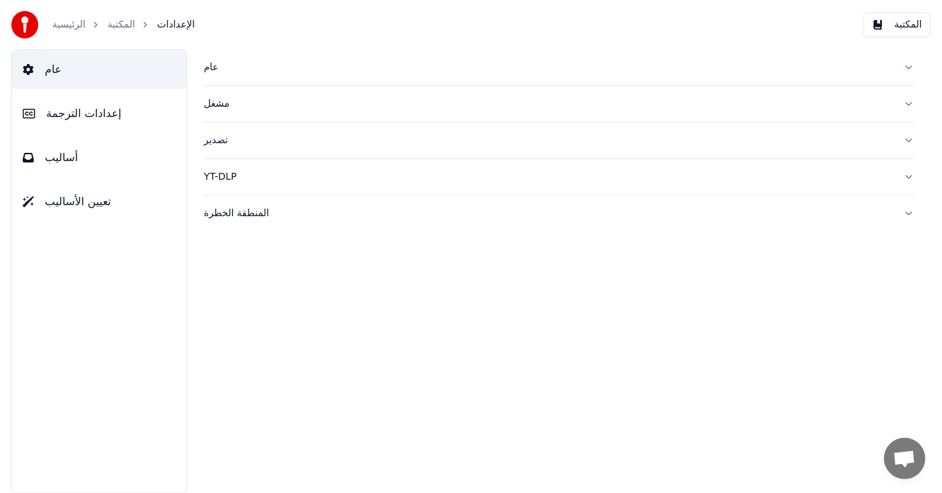
click at [902, 26] on button "المكتبة" at bounding box center [896, 24] width 67 height 25
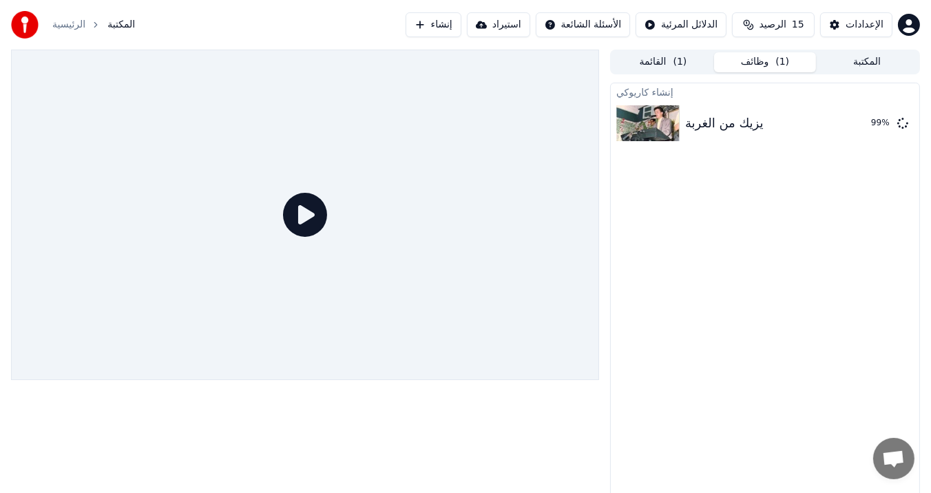
click at [766, 60] on button "وظائف ( 1 )" at bounding box center [765, 62] width 102 height 20
click at [304, 216] on icon at bounding box center [305, 215] width 44 height 44
click at [646, 116] on img at bounding box center [647, 123] width 63 height 36
click at [645, 118] on img at bounding box center [647, 123] width 63 height 36
click at [756, 26] on button "الرصيد 15" at bounding box center [773, 24] width 83 height 25
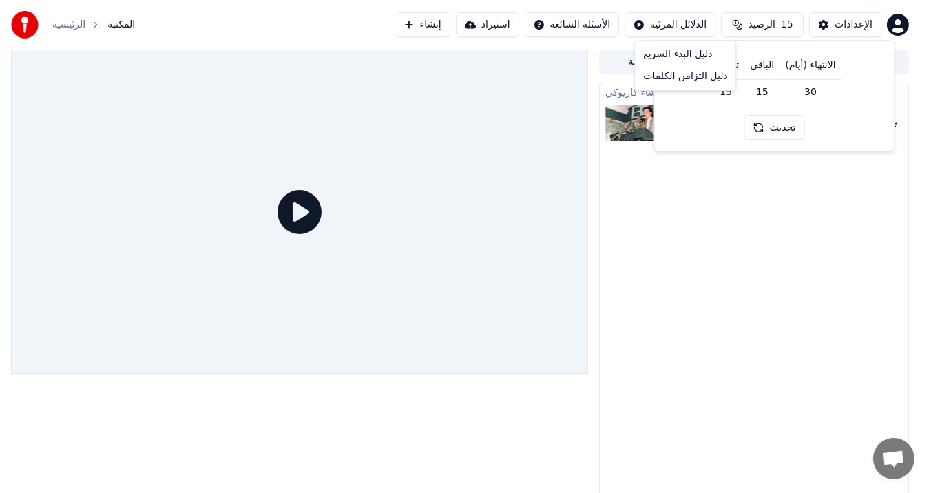
click at [679, 26] on html "الرئيسية المكتبة إنشاء استيراد الأسئلة الشائعة الدلائل المرئية الرصيد 15 الإعدا…" at bounding box center [465, 246] width 931 height 493
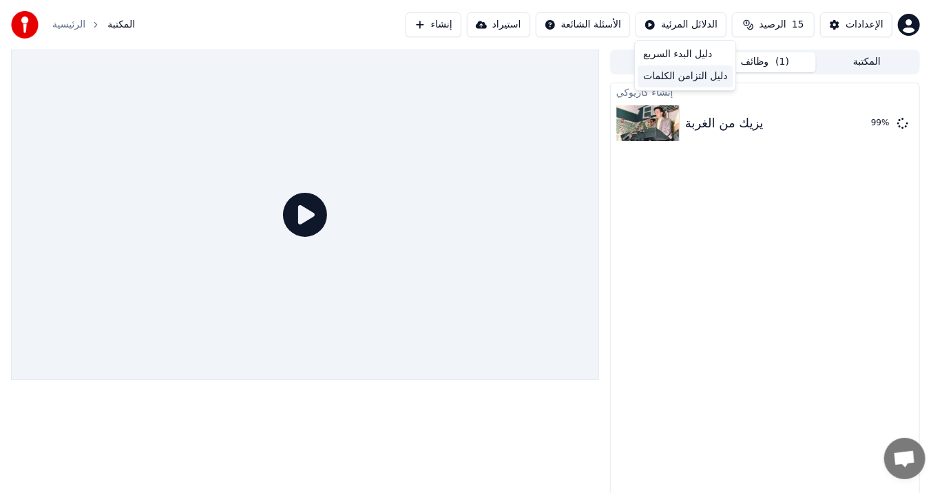
click at [679, 74] on div "دليل التزامن الكلمات" at bounding box center [684, 76] width 95 height 22
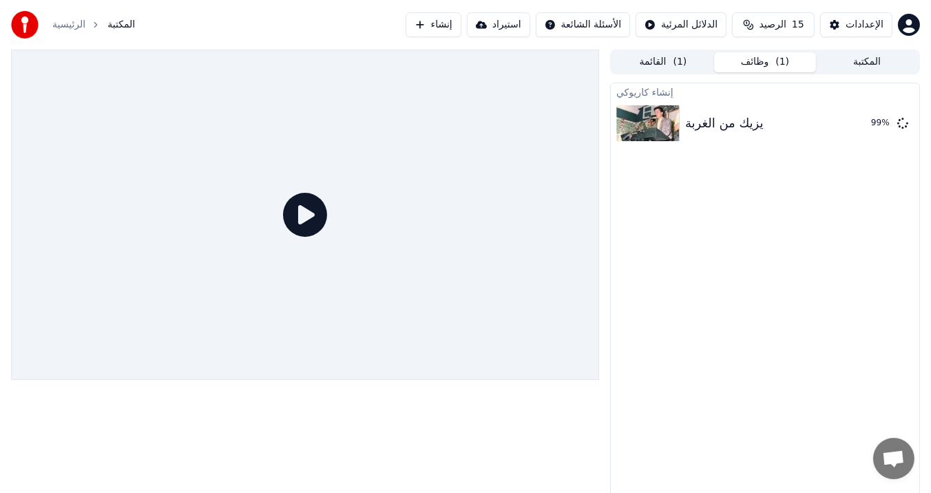
drag, startPoint x: 898, startPoint y: 246, endPoint x: 825, endPoint y: 183, distance: 96.7
click at [898, 246] on div "إنشاء كاريوكي يزيك من الغربة 99 %" at bounding box center [765, 292] width 310 height 419
click at [689, 123] on div "يزيك من الغربة" at bounding box center [724, 123] width 78 height 19
click at [301, 215] on icon at bounding box center [305, 215] width 44 height 44
click at [652, 61] on button "القائمة ( 1 )" at bounding box center [663, 62] width 102 height 20
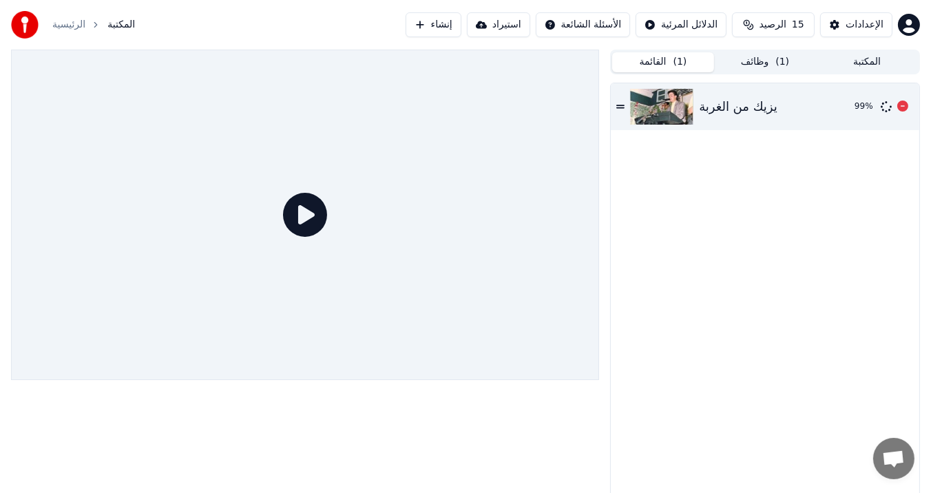
click at [619, 105] on icon at bounding box center [620, 107] width 8 height 10
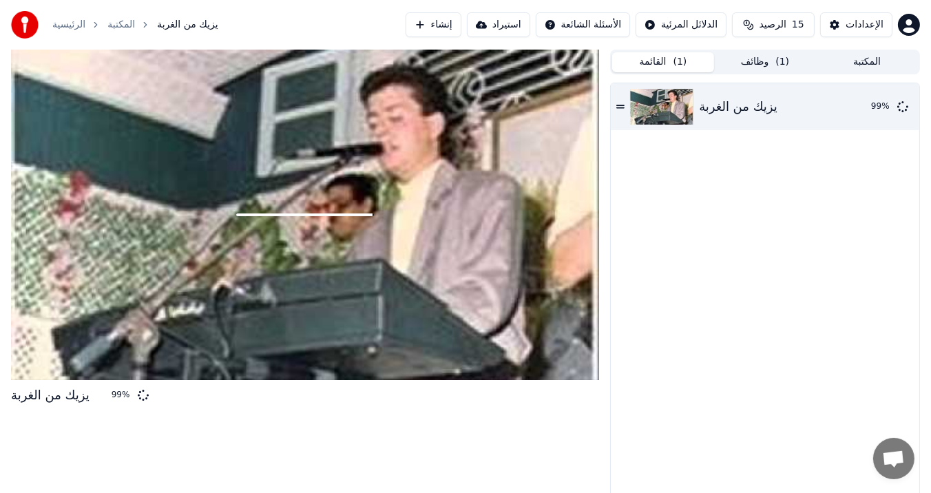
click at [769, 23] on span "الرصيد" at bounding box center [772, 25] width 27 height 14
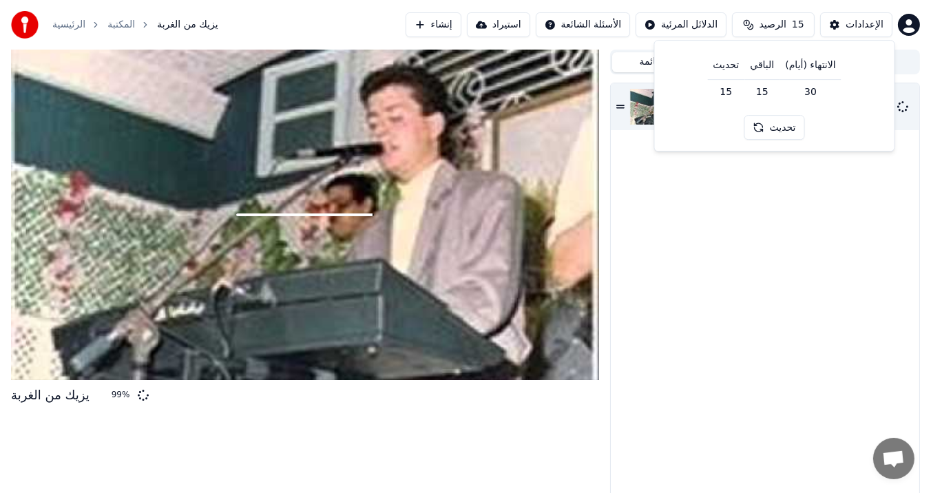
click at [768, 129] on button "تحديث" at bounding box center [774, 128] width 61 height 25
click at [763, 129] on button "تحديث" at bounding box center [774, 128] width 61 height 25
click at [697, 22] on html "الرئيسية المكتبة يزيك من الغربة إنشاء استيراد الأسئلة الشائعة الدلائل المرئية ا…" at bounding box center [465, 246] width 931 height 493
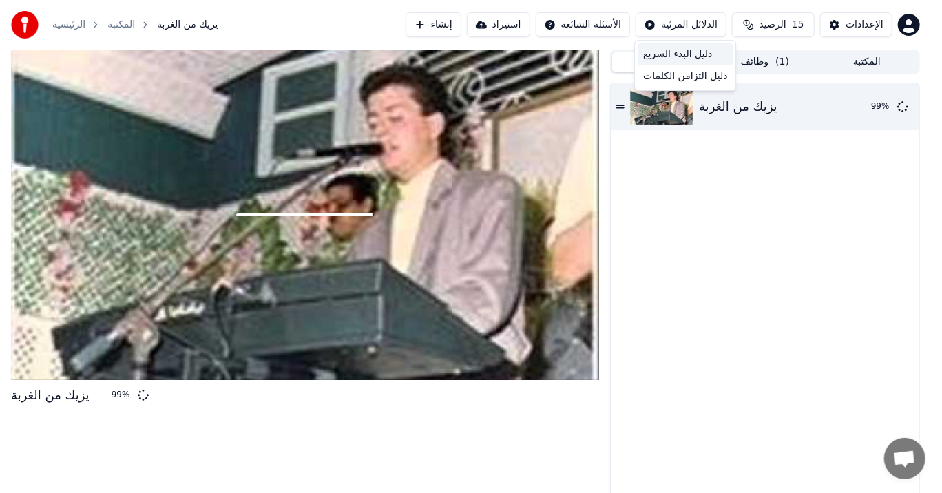
click at [675, 55] on div "دليل البدء السريع" at bounding box center [684, 54] width 95 height 22
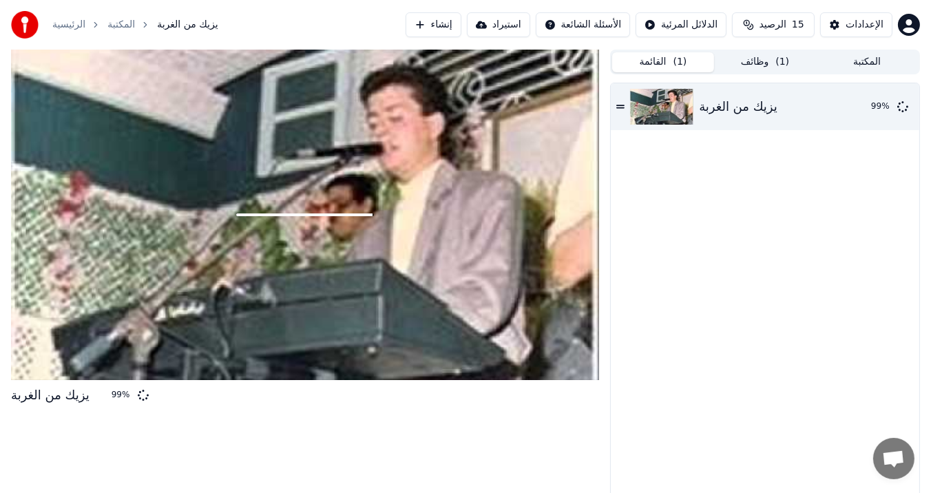
click at [578, 22] on html "الرئيسية المكتبة يزيك من الغربة إنشاء استيراد الأسئلة الشائعة الدلائل المرئية ا…" at bounding box center [465, 246] width 931 height 493
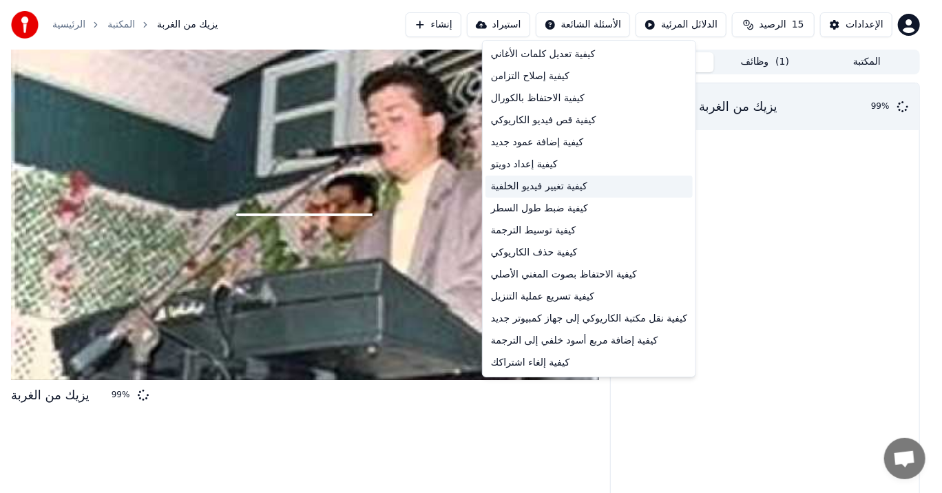
click at [517, 184] on div "كيفية تغيير فيديو الخلفية" at bounding box center [588, 187] width 207 height 22
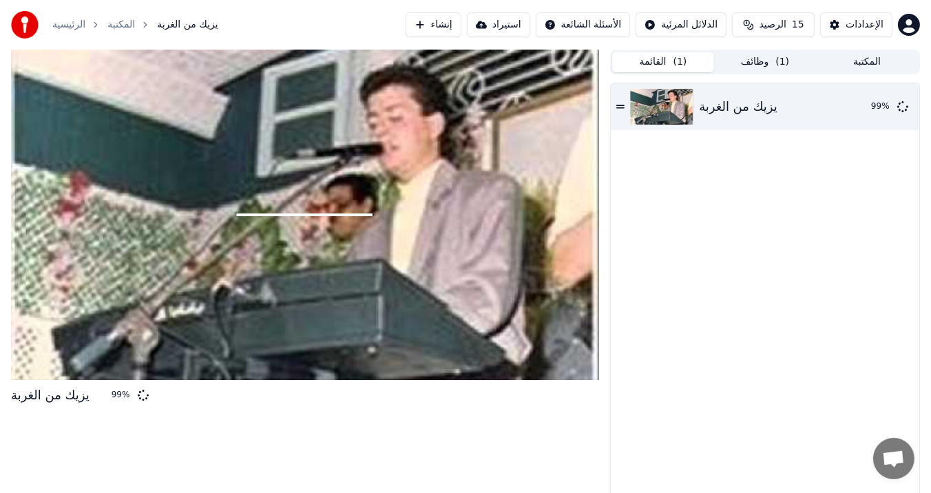
click at [691, 23] on html "الرئيسية المكتبة يزيك من الغربة إنشاء استيراد الأسئلة الشائعة الدلائل المرئية ا…" at bounding box center [465, 246] width 931 height 493
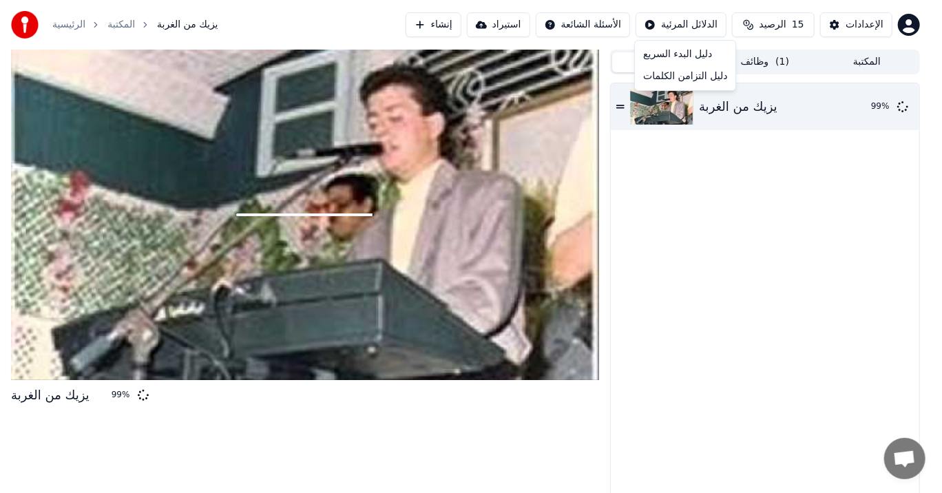
click at [583, 23] on html "الرئيسية المكتبة يزيك من الغربة إنشاء استيراد الأسئلة الشائعة الدلائل المرئية ا…" at bounding box center [471, 246] width 942 height 493
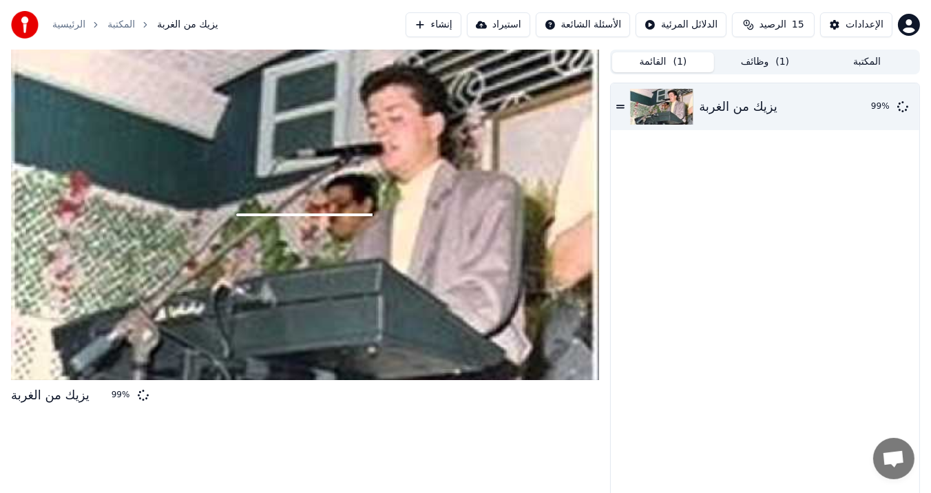
click at [583, 23] on html "الرئيسية المكتبة يزيك من الغربة إنشاء استيراد الأسئلة الشائعة الدلائل المرئية ا…" at bounding box center [465, 246] width 931 height 493
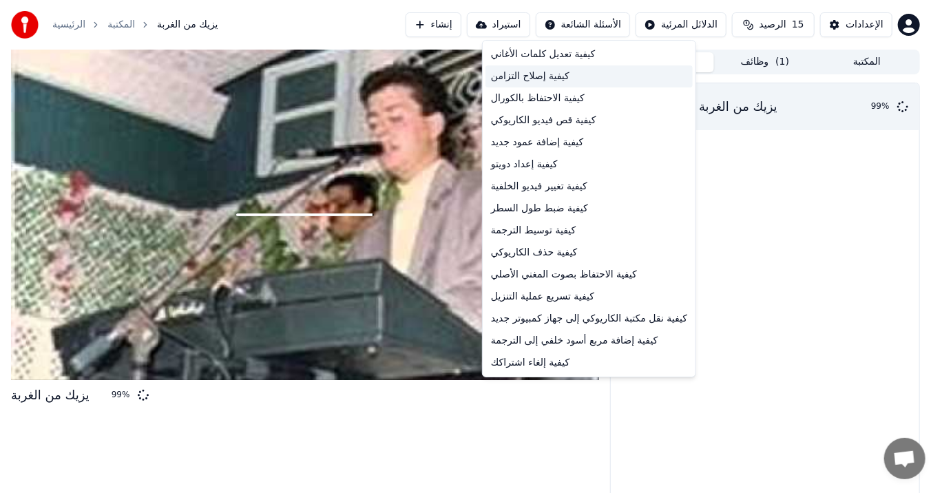
click at [544, 76] on div "كيفية إصلاح التزامن" at bounding box center [588, 76] width 207 height 22
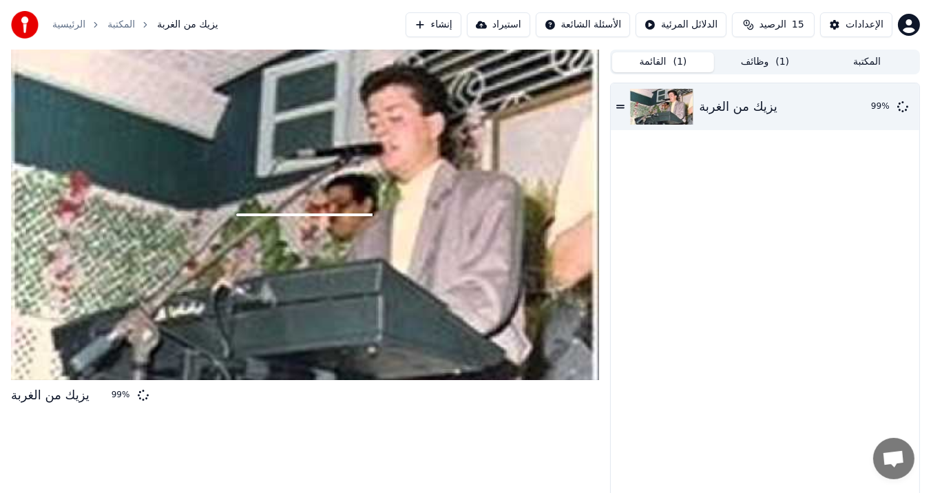
click at [910, 23] on html "الرئيسية المكتبة يزيك من الغربة إنشاء استيراد الأسئلة الشائعة الدلائل المرئية ا…" at bounding box center [465, 246] width 931 height 493
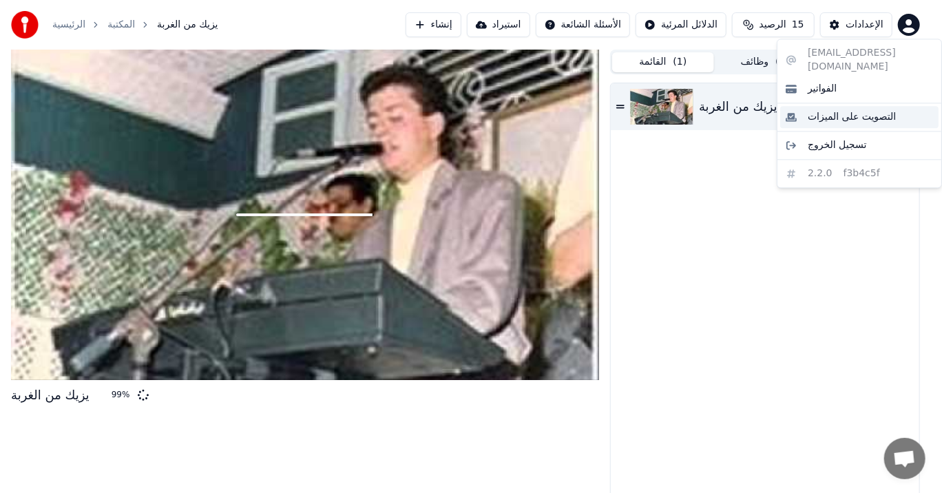
click at [850, 110] on span "التصويت على الميزات" at bounding box center [851, 117] width 88 height 14
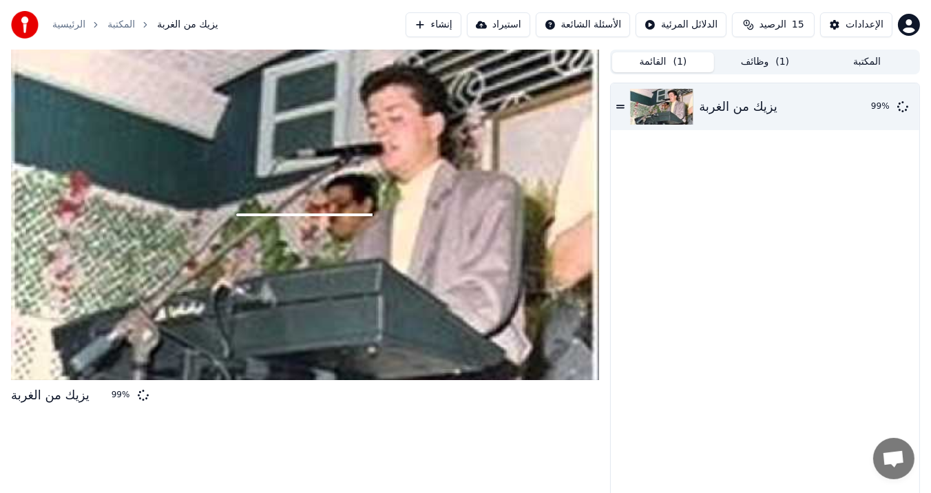
drag, startPoint x: 916, startPoint y: 191, endPoint x: 916, endPoint y: 159, distance: 32.3
click at [916, 191] on div "يزيك من الغربة 99 %" at bounding box center [764, 292] width 308 height 418
click at [906, 24] on html "الرئيسية المكتبة يزيك من الغربة إنشاء استيراد الأسئلة الشائعة الدلائل المرئية ا…" at bounding box center [465, 246] width 931 height 493
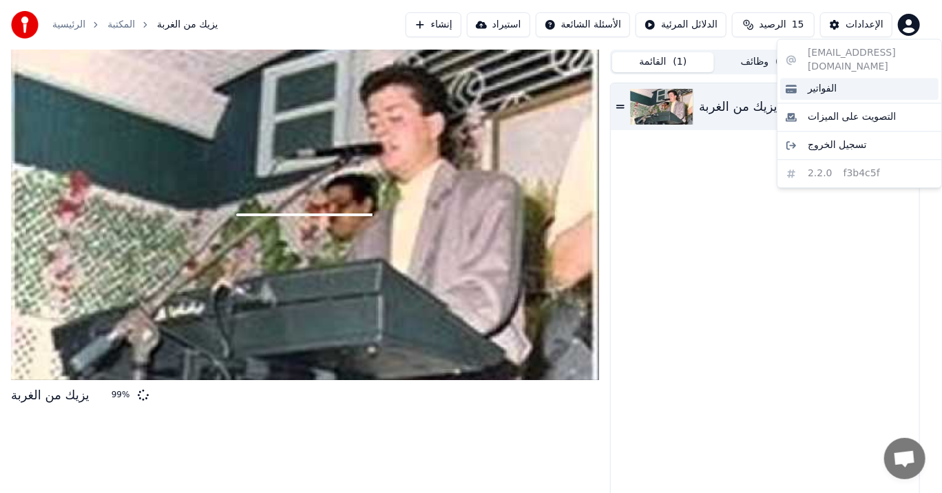
click at [831, 82] on span "الفواتير" at bounding box center [821, 89] width 29 height 14
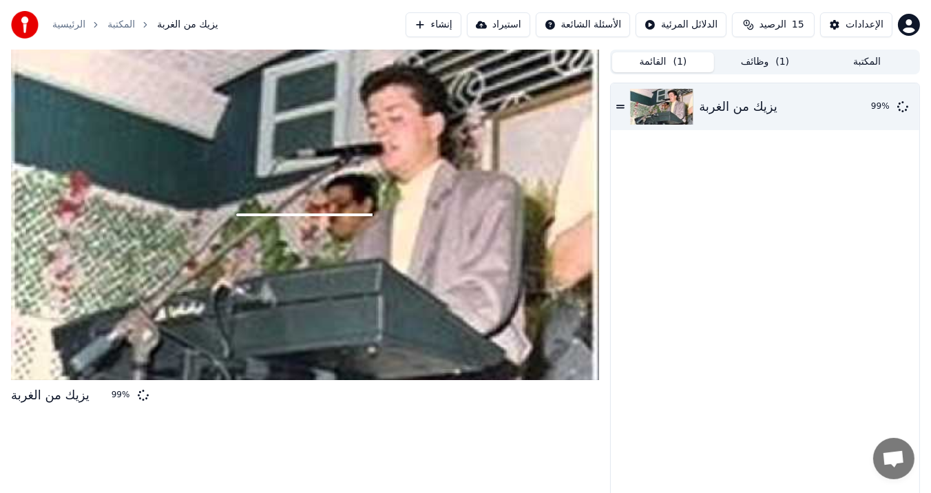
click at [764, 58] on button "وظائف ( 1 )" at bounding box center [765, 62] width 102 height 20
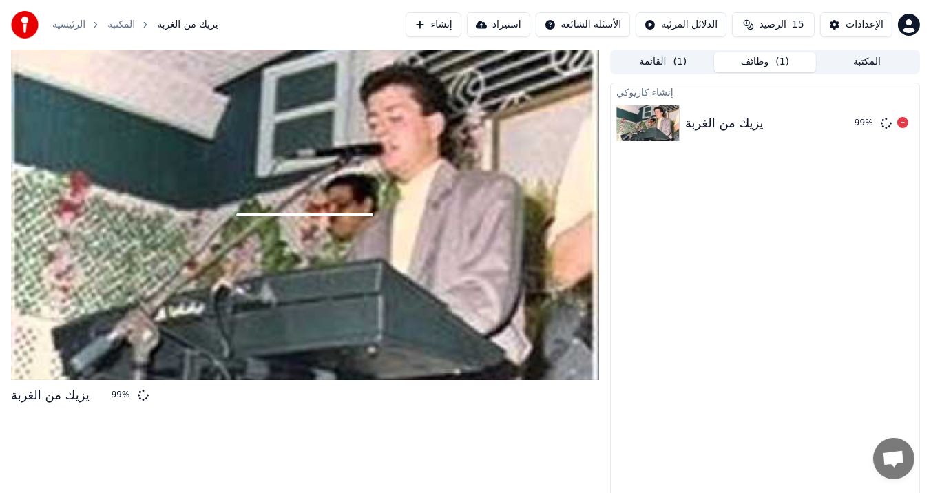
click at [657, 118] on img at bounding box center [647, 123] width 63 height 36
click at [862, 24] on div "الإعدادات" at bounding box center [864, 25] width 38 height 14
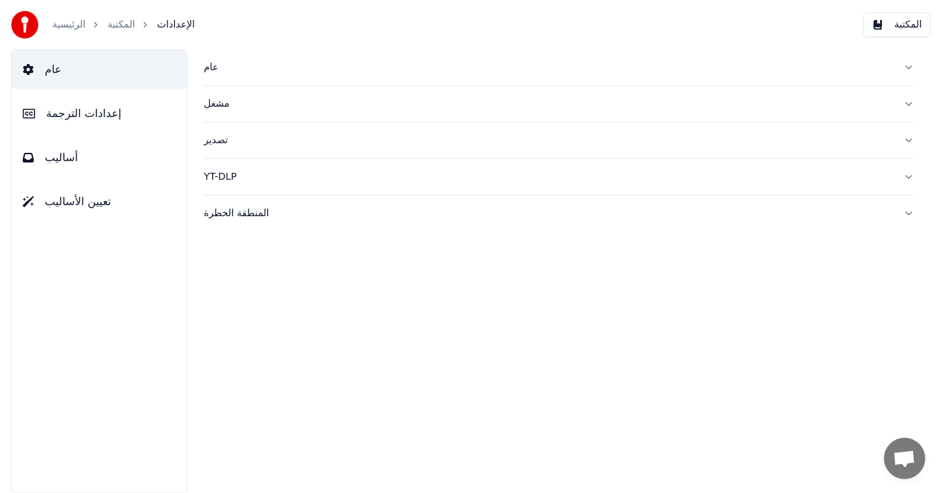
click at [221, 109] on div "مشغل" at bounding box center [548, 104] width 688 height 14
click at [61, 157] on span "أساليب" at bounding box center [61, 157] width 33 height 17
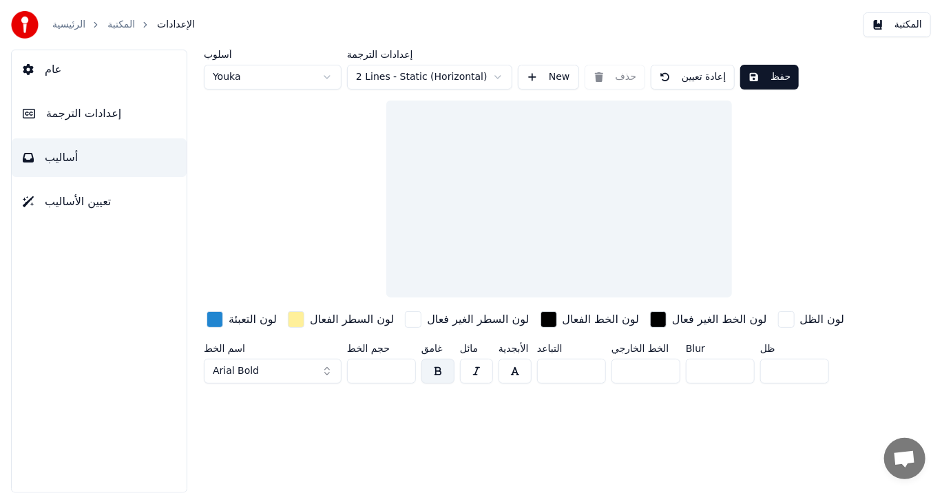
click at [542, 319] on div "button" at bounding box center [548, 319] width 17 height 17
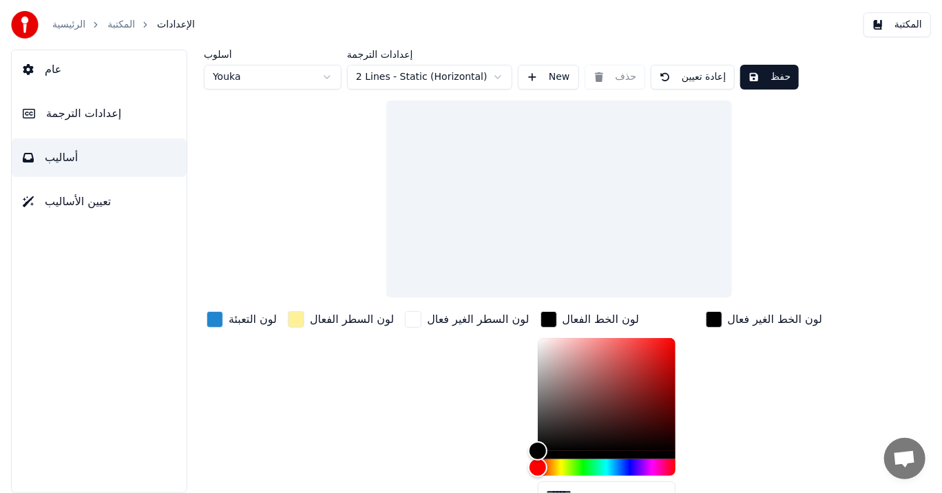
click at [103, 200] on span "تعيين الأساليب" at bounding box center [78, 201] width 66 height 17
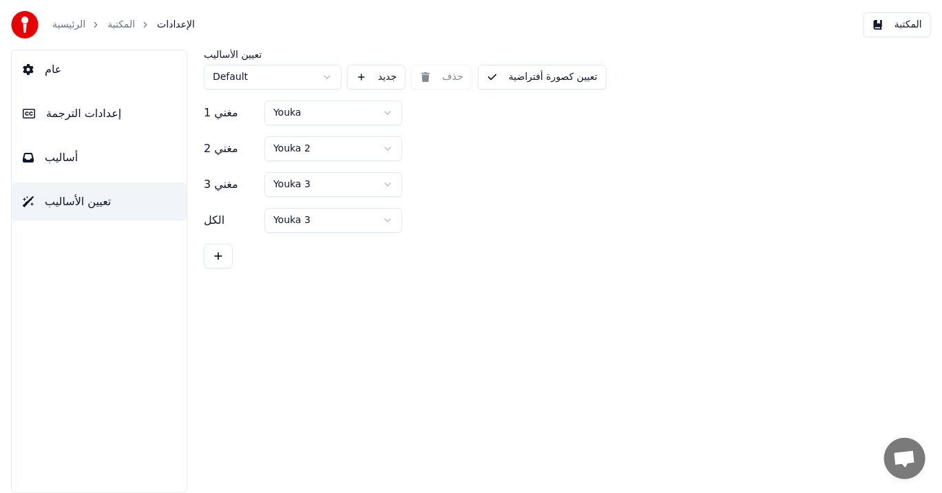
click at [119, 20] on link "المكتبة" at bounding box center [121, 25] width 28 height 14
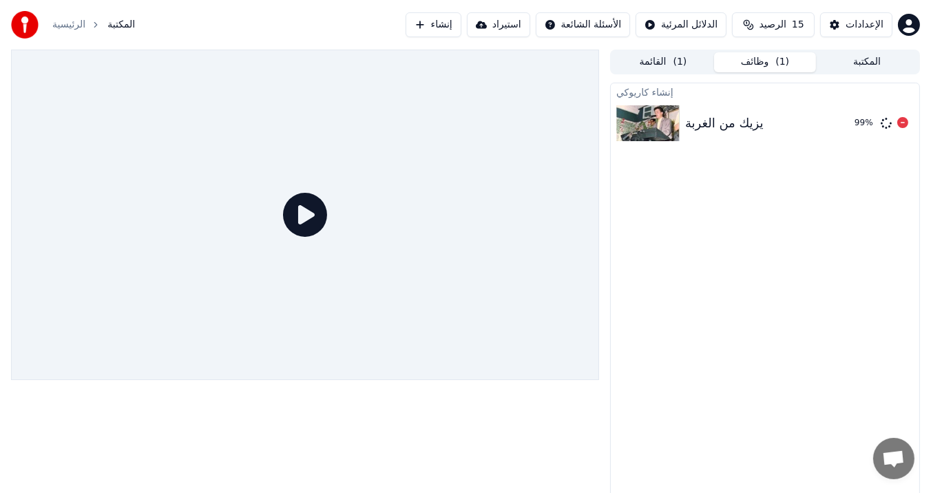
click at [648, 124] on img at bounding box center [647, 123] width 63 height 36
click at [308, 214] on icon at bounding box center [305, 215] width 44 height 44
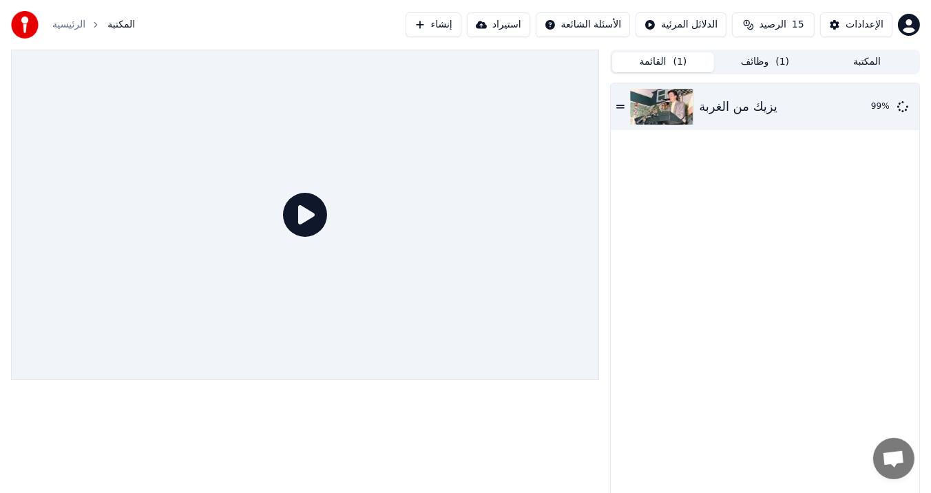
click at [641, 61] on button "القائمة ( 1 )" at bounding box center [663, 62] width 102 height 20
click at [646, 107] on img at bounding box center [661, 107] width 63 height 36
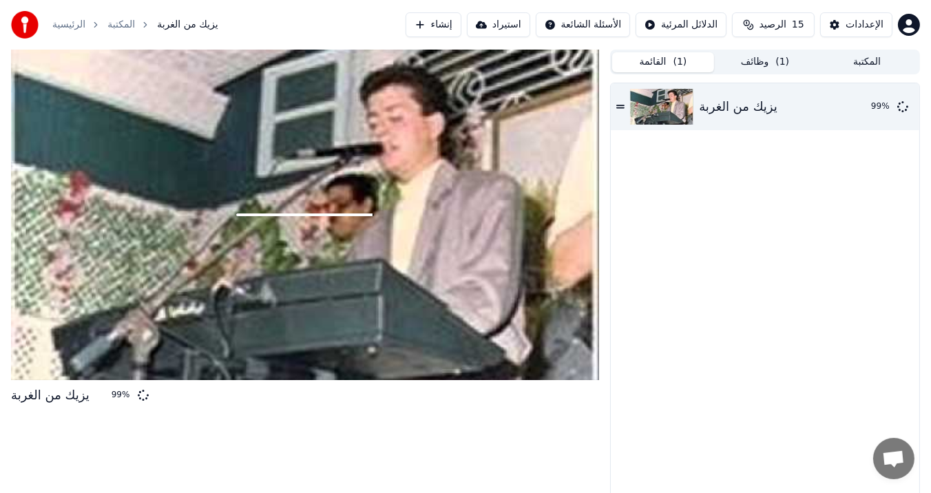
click at [138, 400] on icon at bounding box center [143, 395] width 14 height 14
click at [118, 396] on div "99 %" at bounding box center [122, 395] width 21 height 11
click at [114, 395] on div "99 %" at bounding box center [122, 395] width 21 height 11
click at [47, 401] on div "يزيك من الغربة" at bounding box center [50, 394] width 78 height 19
click at [598, 19] on html "الرئيسية المكتبة يزيك من الغربة إنشاء استيراد الأسئلة الشائعة الدلائل المرئية ا…" at bounding box center [465, 246] width 931 height 493
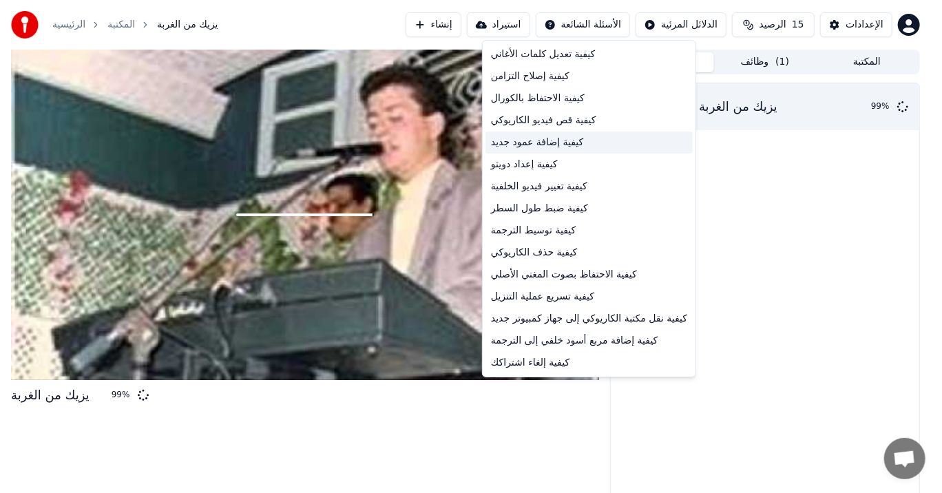
click at [530, 136] on div "كيفية إضافة عمود جديد" at bounding box center [588, 142] width 207 height 22
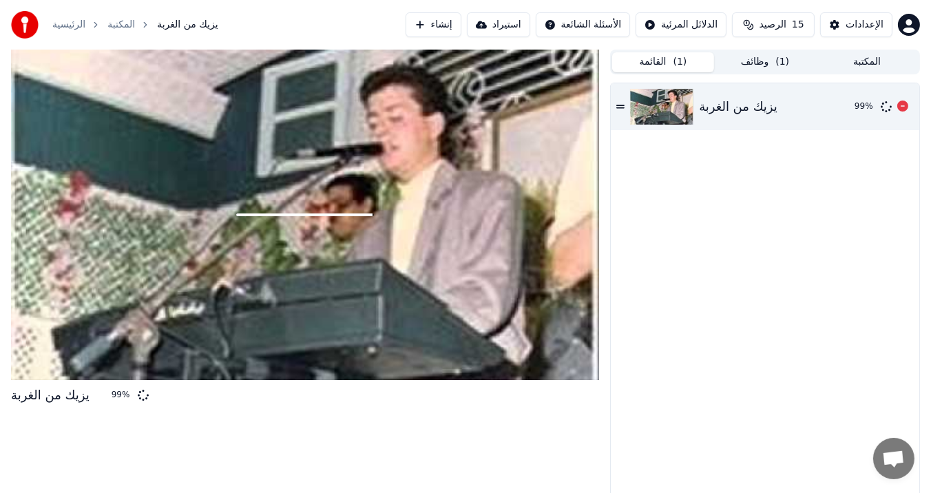
click at [681, 109] on img at bounding box center [661, 107] width 63 height 36
click at [883, 105] on icon at bounding box center [886, 106] width 13 height 13
click at [883, 105] on icon at bounding box center [885, 106] width 15 height 15
click at [858, 105] on div "99 %" at bounding box center [864, 106] width 21 height 11
click at [794, 103] on div "يزيك من الغربة" at bounding box center [771, 106] width 145 height 19
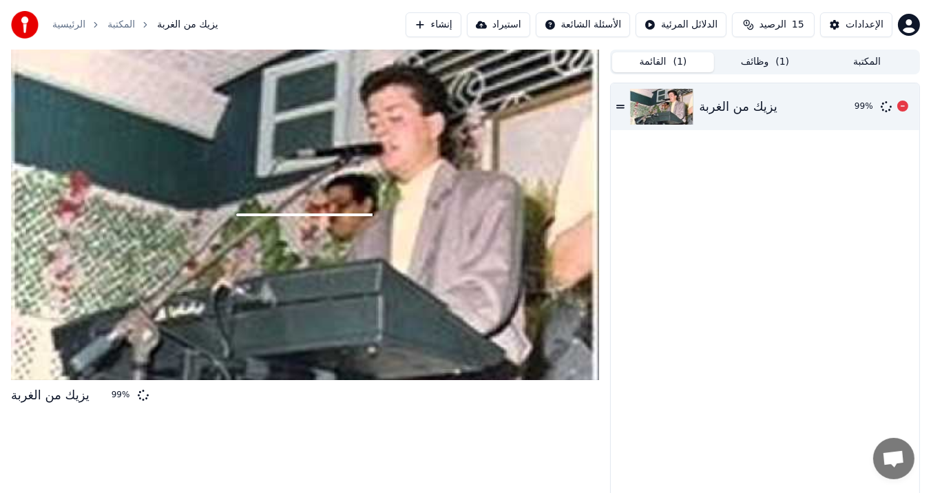
click at [759, 103] on div "يزيك من الغربة" at bounding box center [738, 106] width 78 height 19
click at [307, 219] on div at bounding box center [305, 215] width 588 height 330
click at [307, 214] on span at bounding box center [304, 214] width 136 height 3
click at [436, 25] on button "إنشاء" at bounding box center [433, 24] width 56 height 25
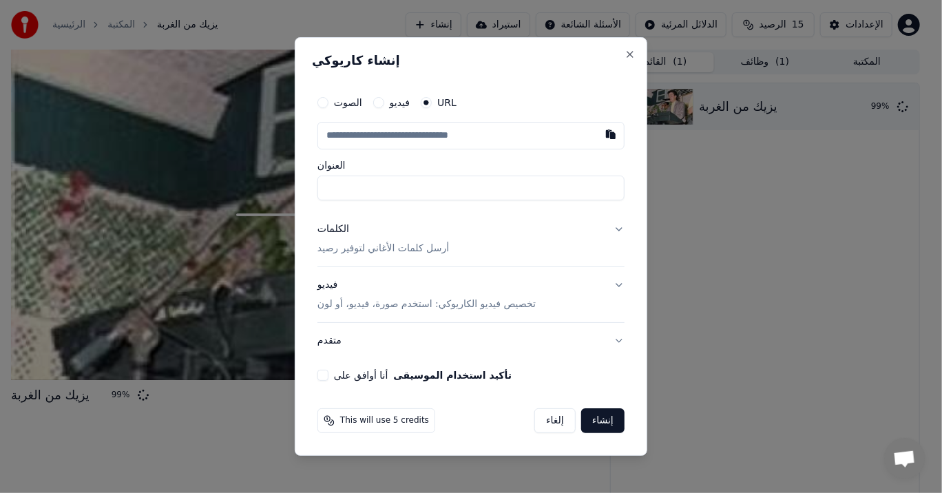
click at [552, 421] on button "إلغاء" at bounding box center [554, 420] width 41 height 25
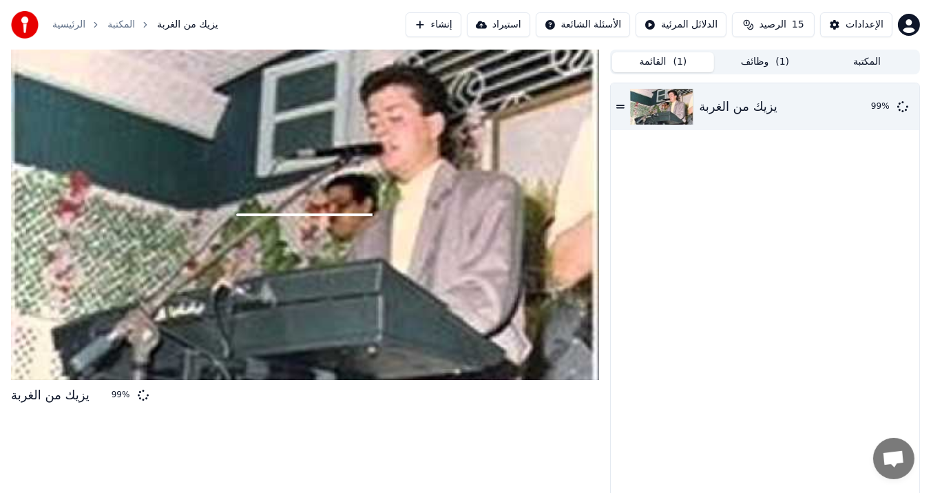
click at [891, 452] on span "Ouvrir le chat" at bounding box center [893, 459] width 23 height 19
click at [891, 460] on span "Ouvrir le chat" at bounding box center [893, 459] width 23 height 19
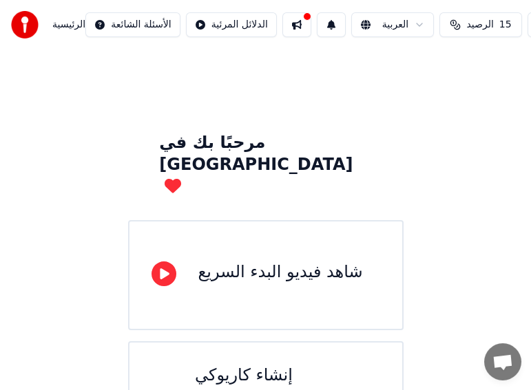
click at [476, 23] on span "الرصيد" at bounding box center [479, 25] width 27 height 14
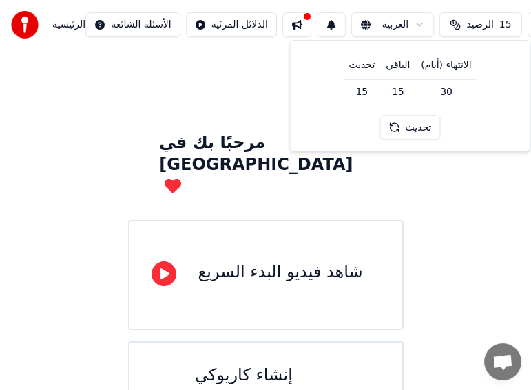
click at [412, 129] on button "تحديث" at bounding box center [410, 128] width 61 height 25
click at [293, 24] on button at bounding box center [296, 24] width 29 height 25
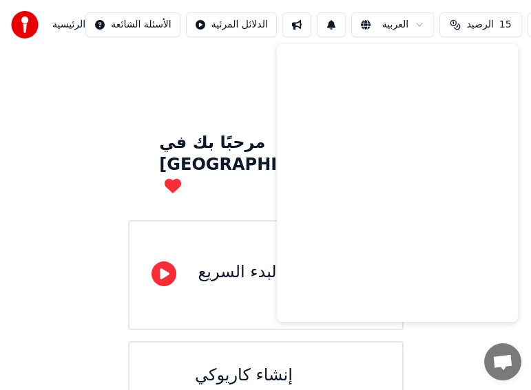
click at [229, 24] on html "الرئيسية الأسئلة الشائعة الدلائل المرئية العربية الرصيد 15 الإعدادات مرحبًا بك …" at bounding box center [265, 235] width 531 height 471
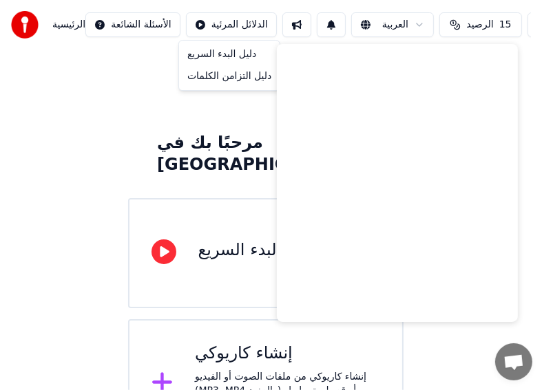
click at [147, 21] on html "الرئيسية الأسئلة الشائعة الدلائل المرئية العربية الرصيد 15 الإعدادات مرحبًا بك …" at bounding box center [271, 224] width 542 height 449
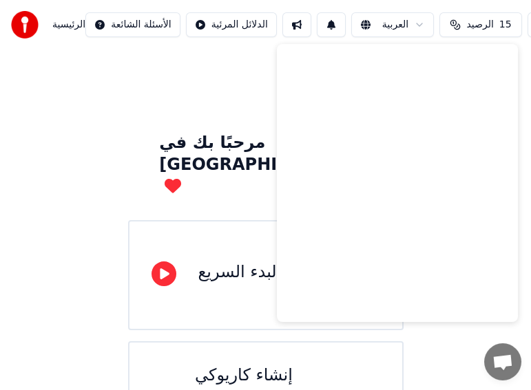
click at [71, 22] on span "الرئيسية" at bounding box center [68, 25] width 33 height 14
click at [71, 23] on span "الرئيسية" at bounding box center [68, 25] width 33 height 14
click at [58, 21] on span "الرئيسية" at bounding box center [68, 25] width 33 height 14
click at [294, 23] on button at bounding box center [296, 24] width 29 height 25
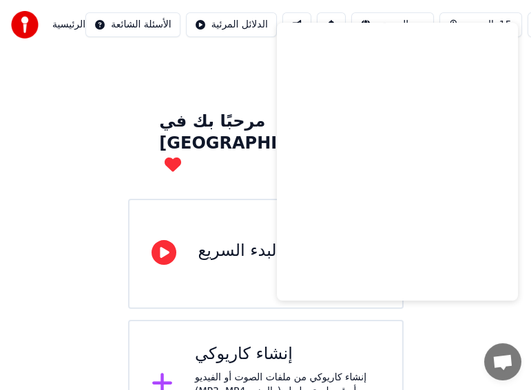
click at [242, 78] on div "مرحبًا بك في [GEOGRAPHIC_DATA] شاهد فيديو البدء السريع إنشاء كاريوكي إنشاء كاري…" at bounding box center [265, 238] width 531 height 421
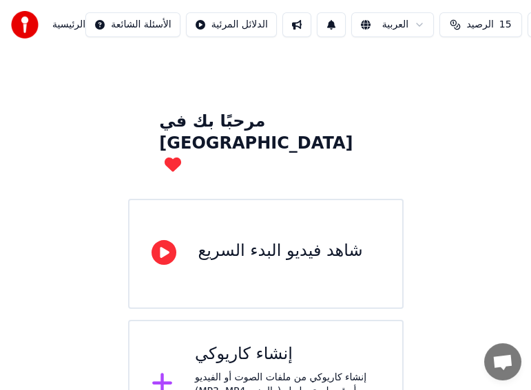
click at [235, 26] on html "الرئيسية الأسئلة الشائعة الدلائل المرئية العربية الرصيد 15 الإعدادات مرحبًا بك …" at bounding box center [265, 214] width 531 height 471
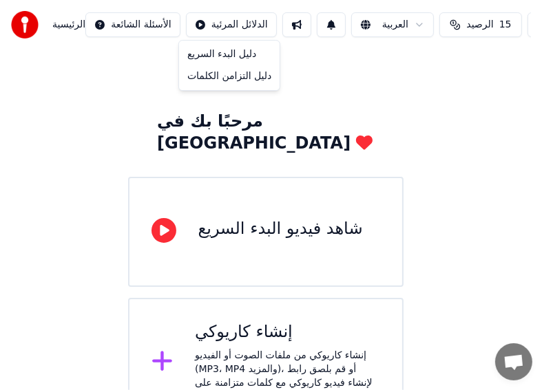
click at [154, 24] on html "الرئيسية الأسئلة الشائعة الدلائل المرئية العربية الرصيد 15 الإعدادات مرحبًا بك …" at bounding box center [271, 203] width 542 height 449
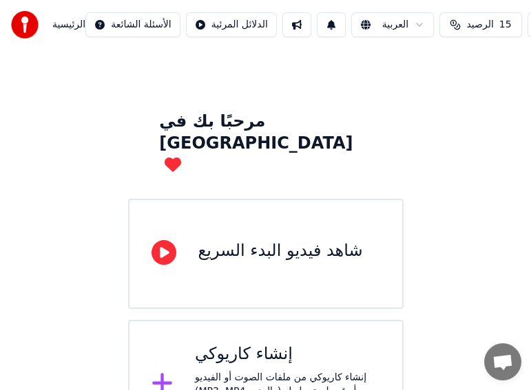
click at [68, 22] on span "الرئيسية" at bounding box center [68, 25] width 33 height 14
click at [67, 25] on span "الرئيسية" at bounding box center [68, 25] width 33 height 14
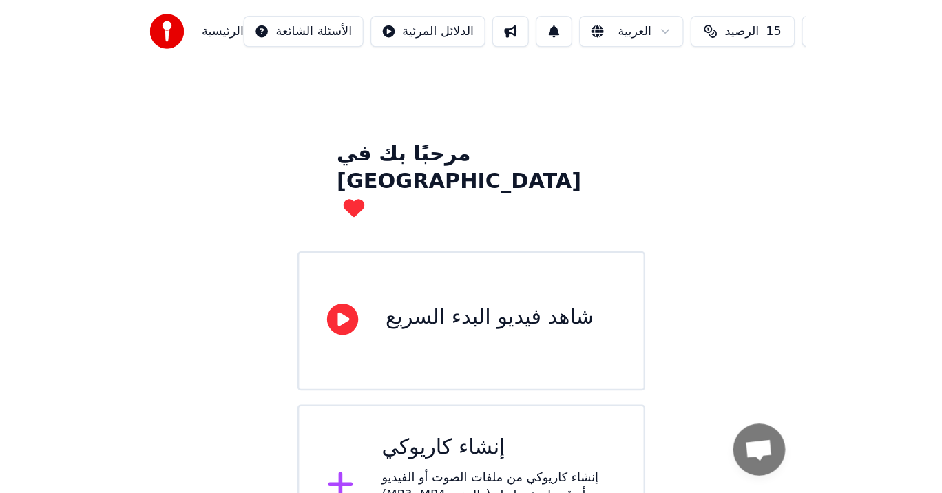
scroll to position [0, 0]
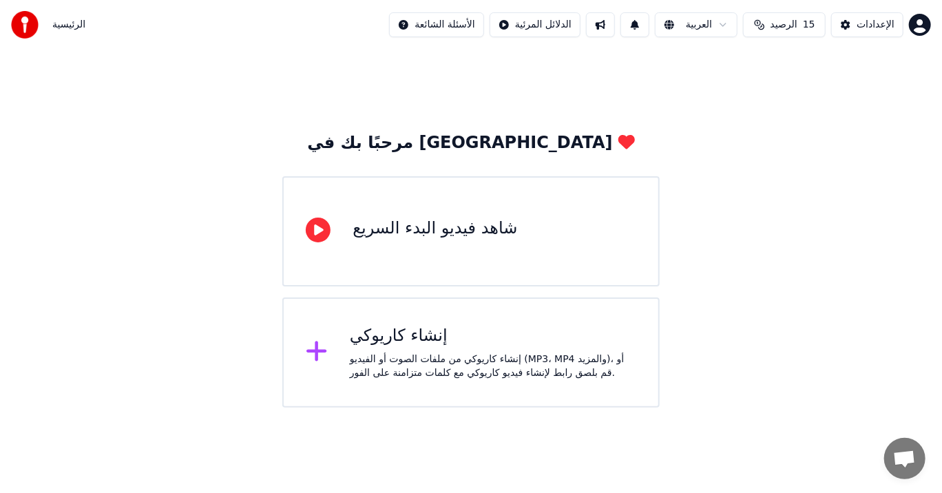
click at [322, 232] on icon at bounding box center [318, 229] width 25 height 25
